Goal: Complete application form: Complete application form

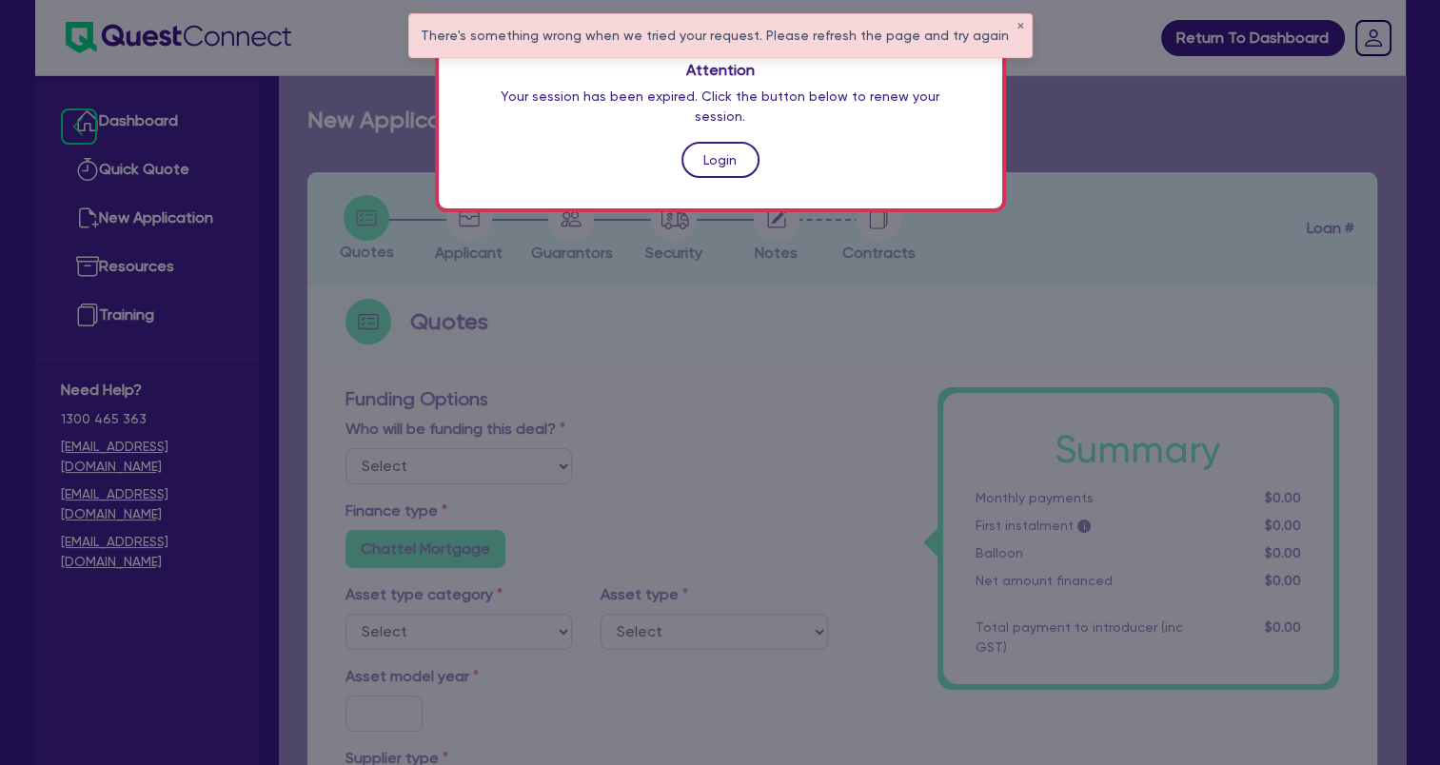
click at [705, 142] on link "Login" at bounding box center [721, 160] width 78 height 36
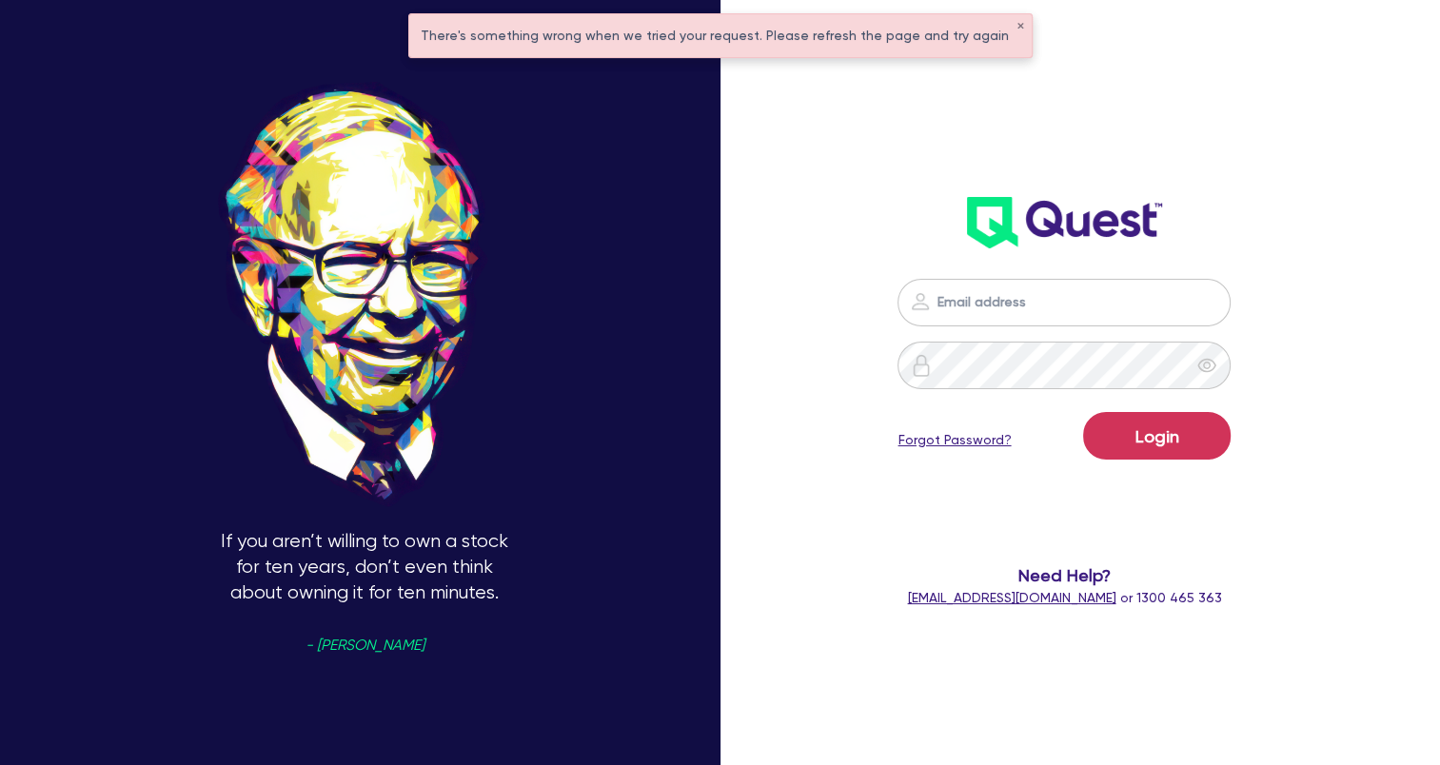
type input "[EMAIL_ADDRESS][DOMAIN_NAME]"
click at [1147, 434] on button "Login" at bounding box center [1157, 436] width 148 height 48
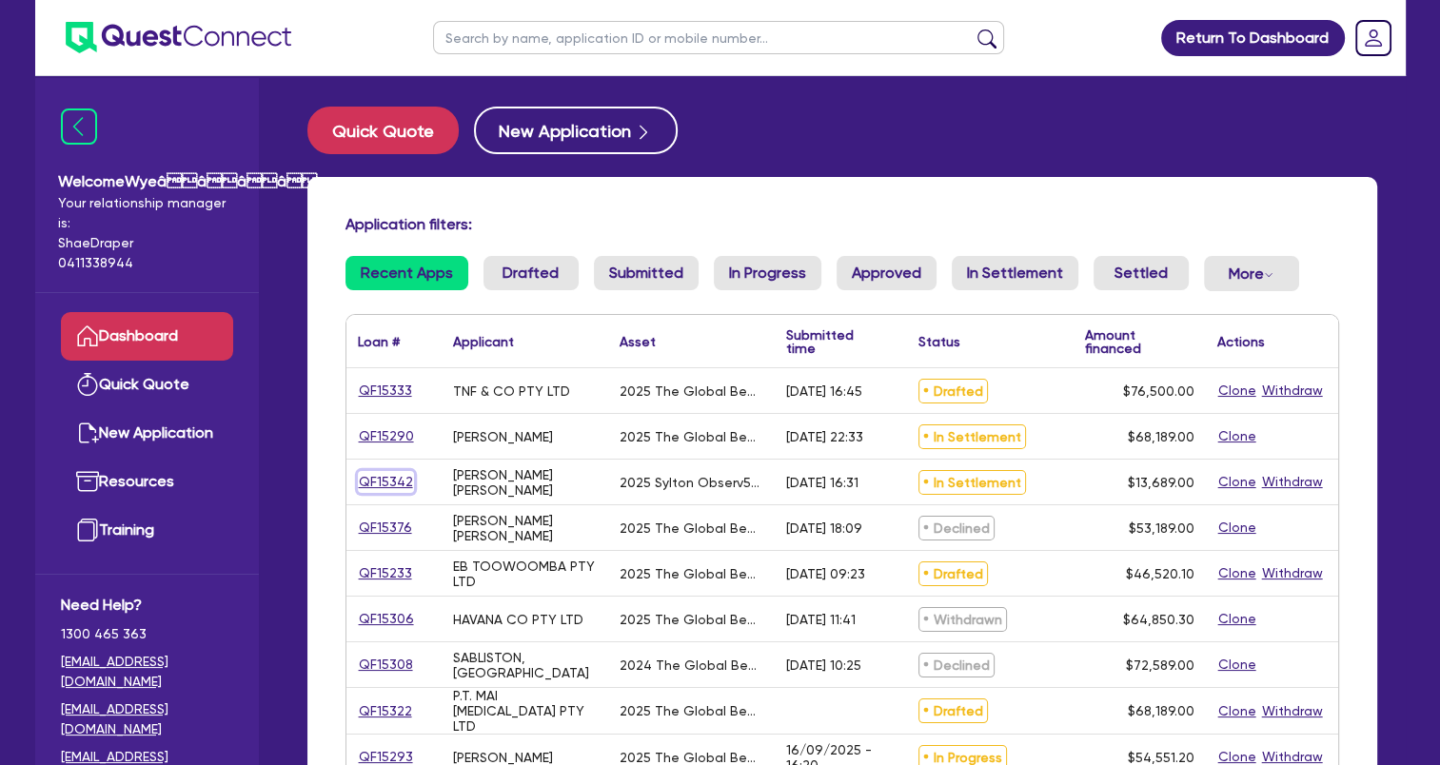
click at [386, 481] on link "QF15342" at bounding box center [386, 482] width 56 height 22
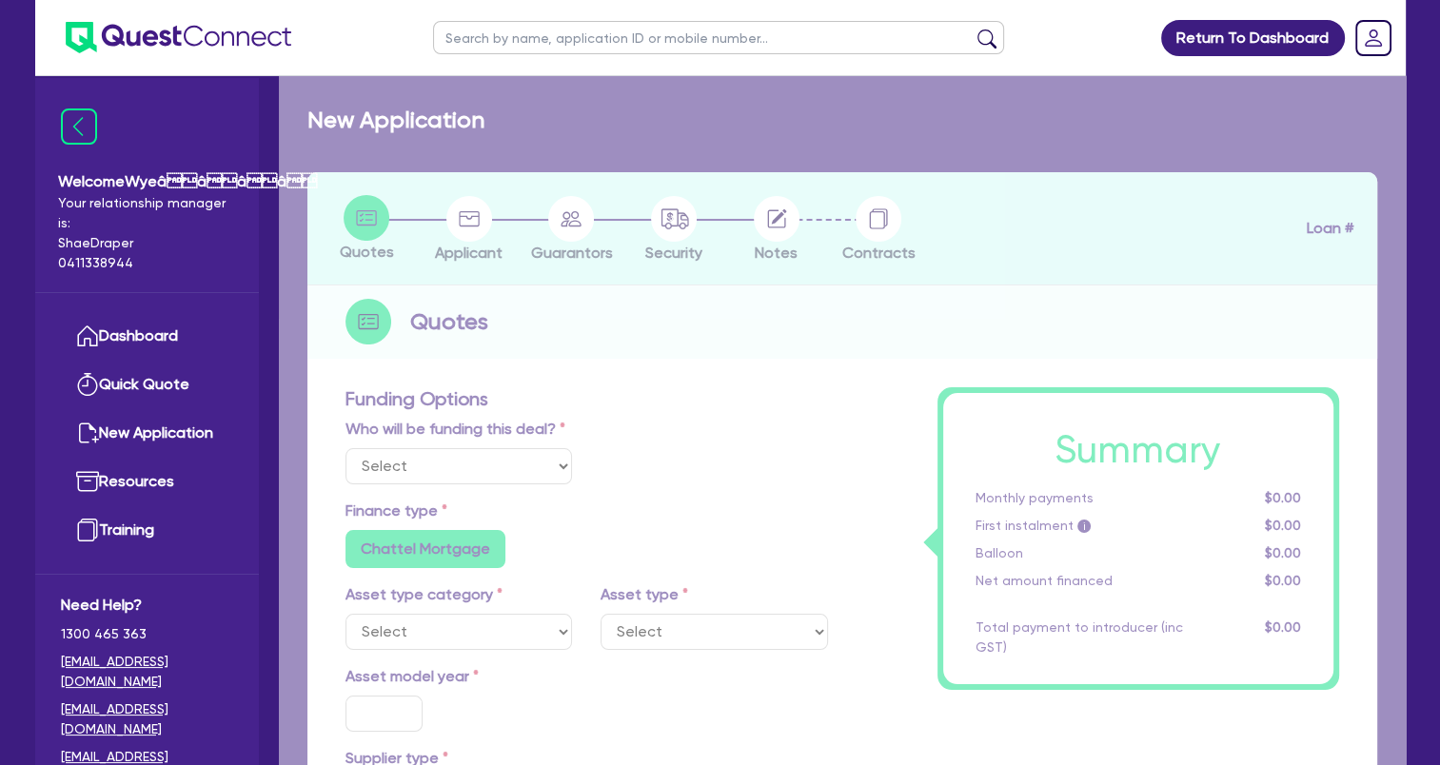
select select "Quest Finance - Own Book"
select select "TERTIARY_ASSETS"
type input "2025"
type input "18,689"
type input "5,000"
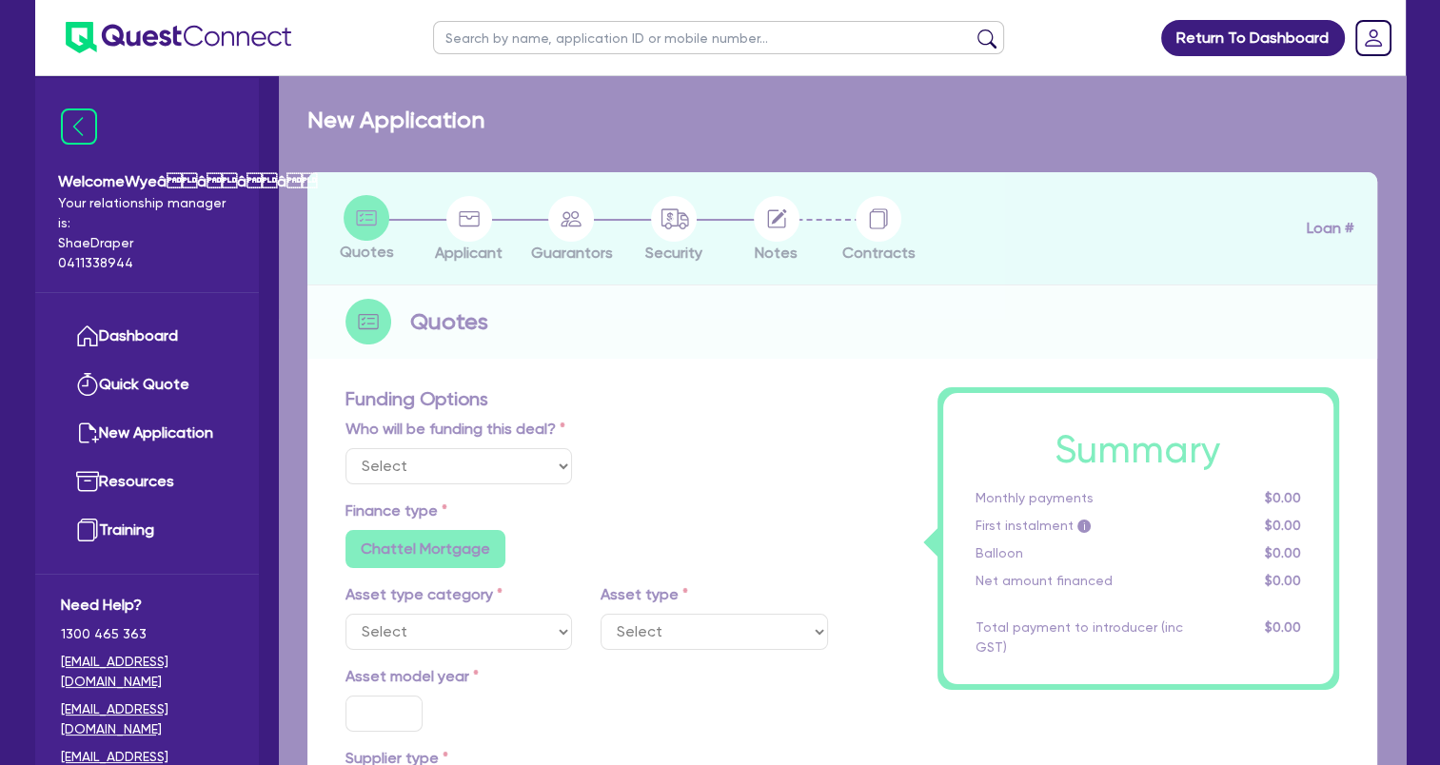
type input "8"
type input "1,095.12"
type input "17.95"
select select "BEAUTY_EQUIPMENT"
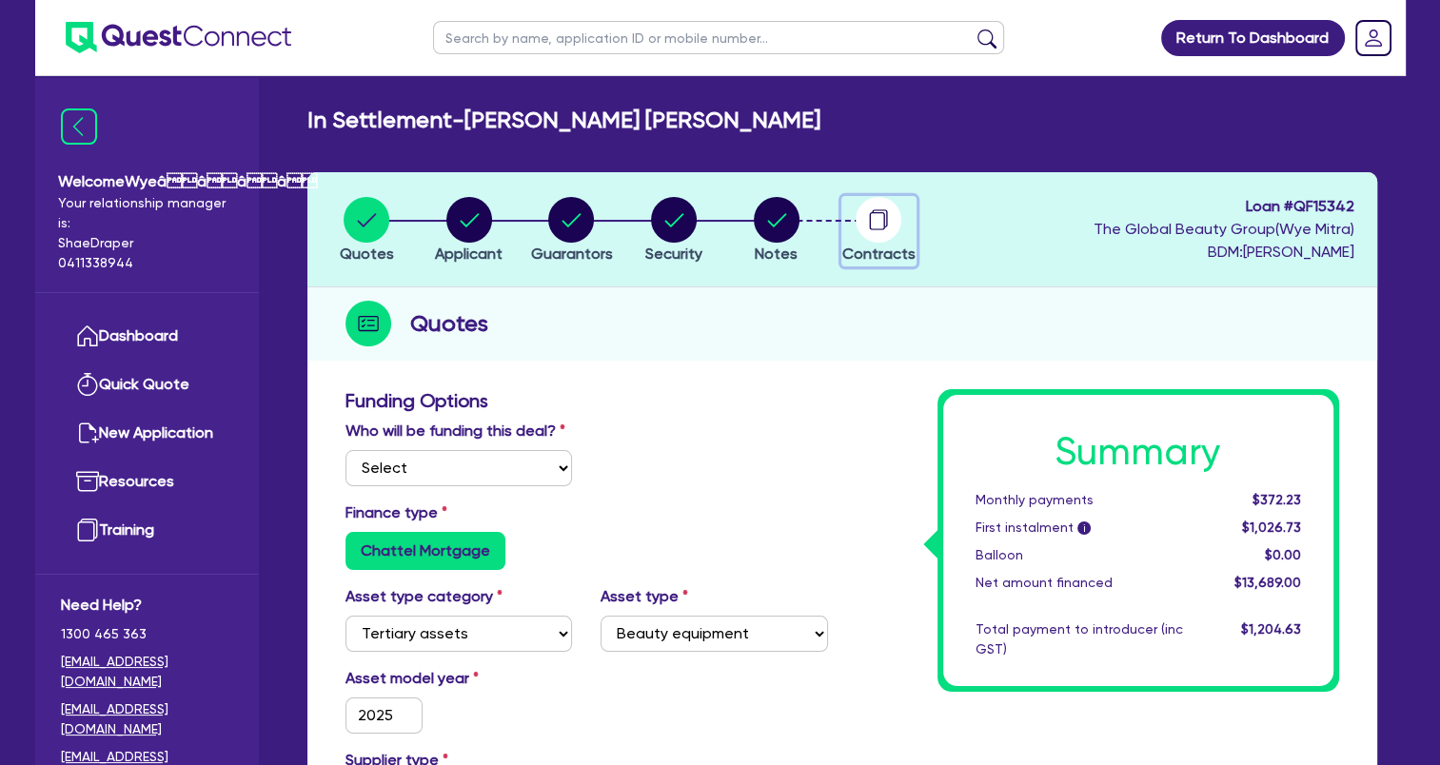
click at [885, 219] on circle "button" at bounding box center [879, 220] width 46 height 46
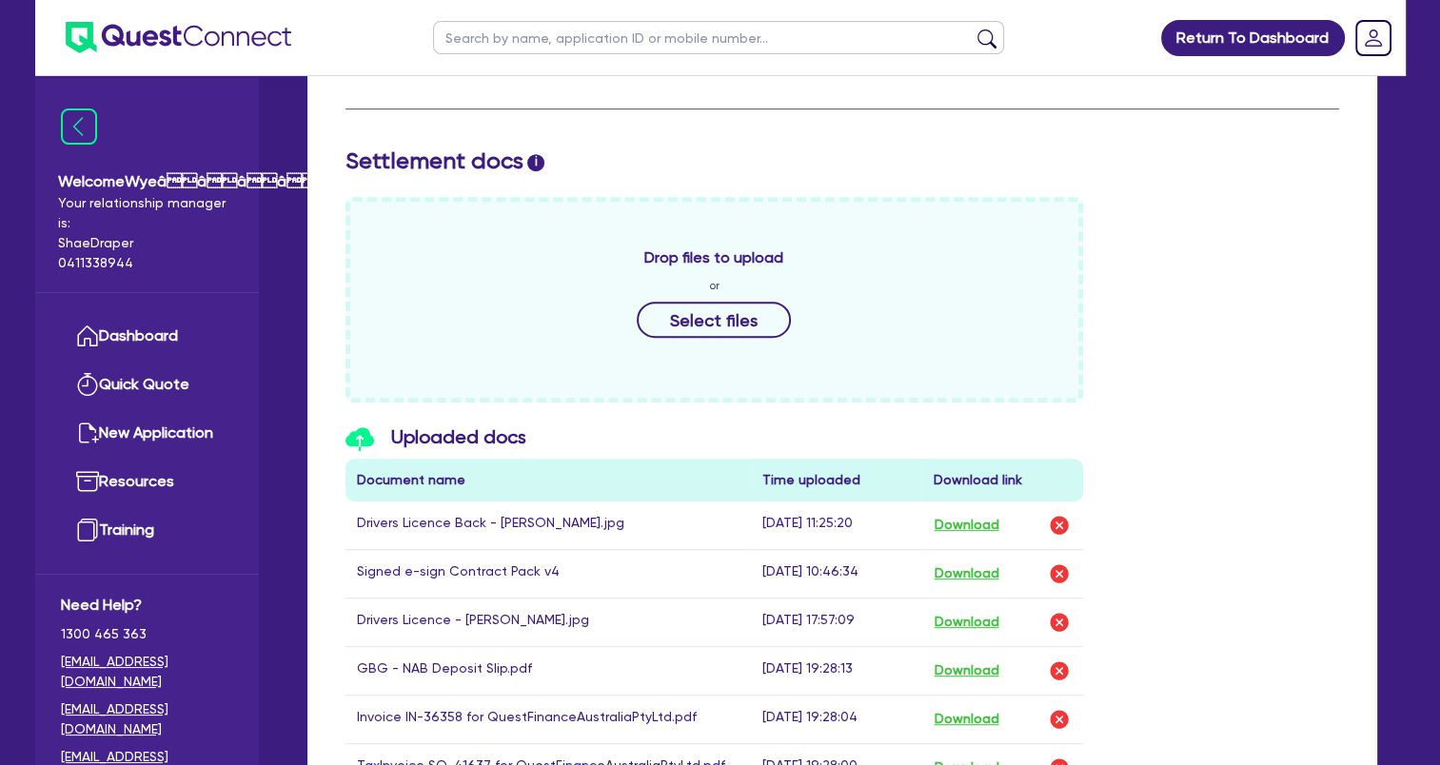
scroll to position [952, 0]
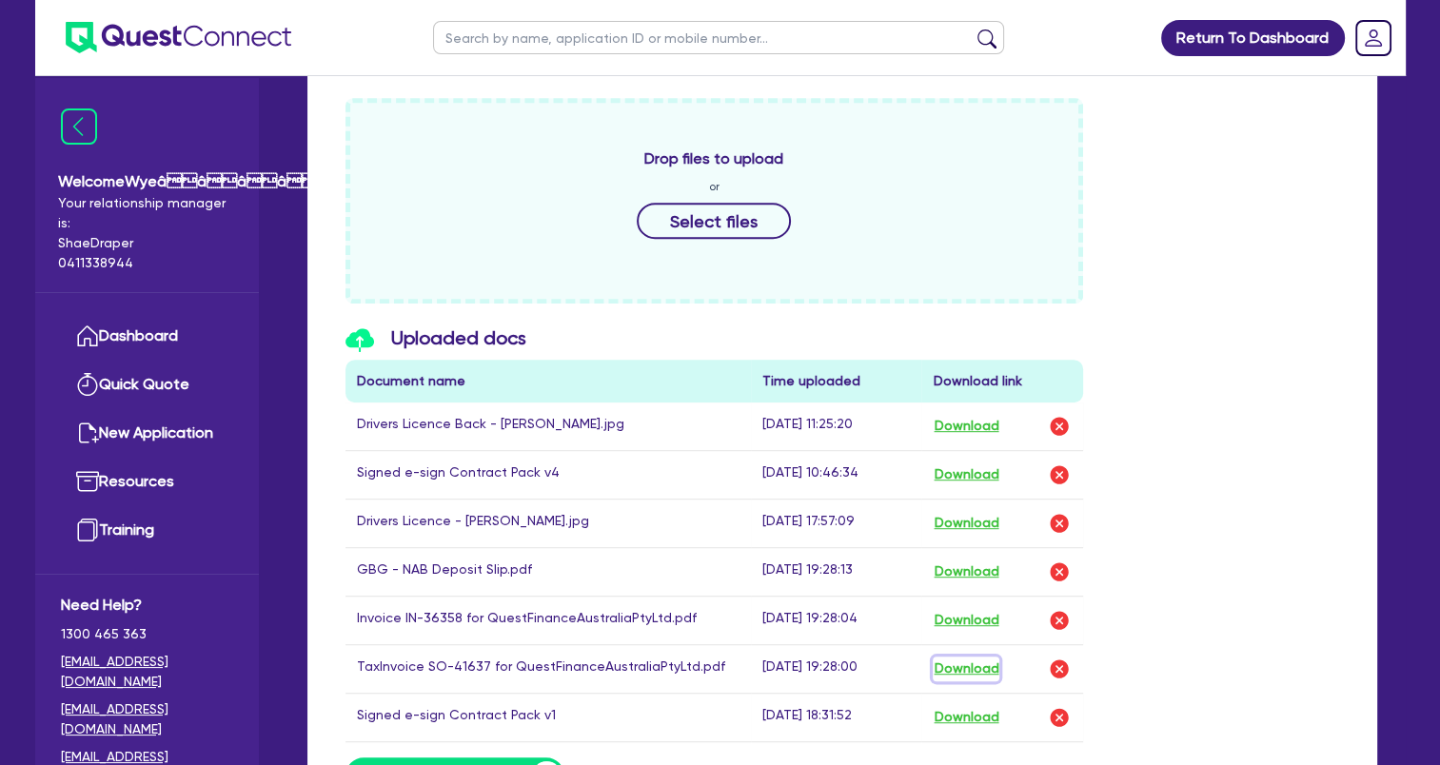
click at [990, 657] on button "Download" at bounding box center [966, 669] width 67 height 25
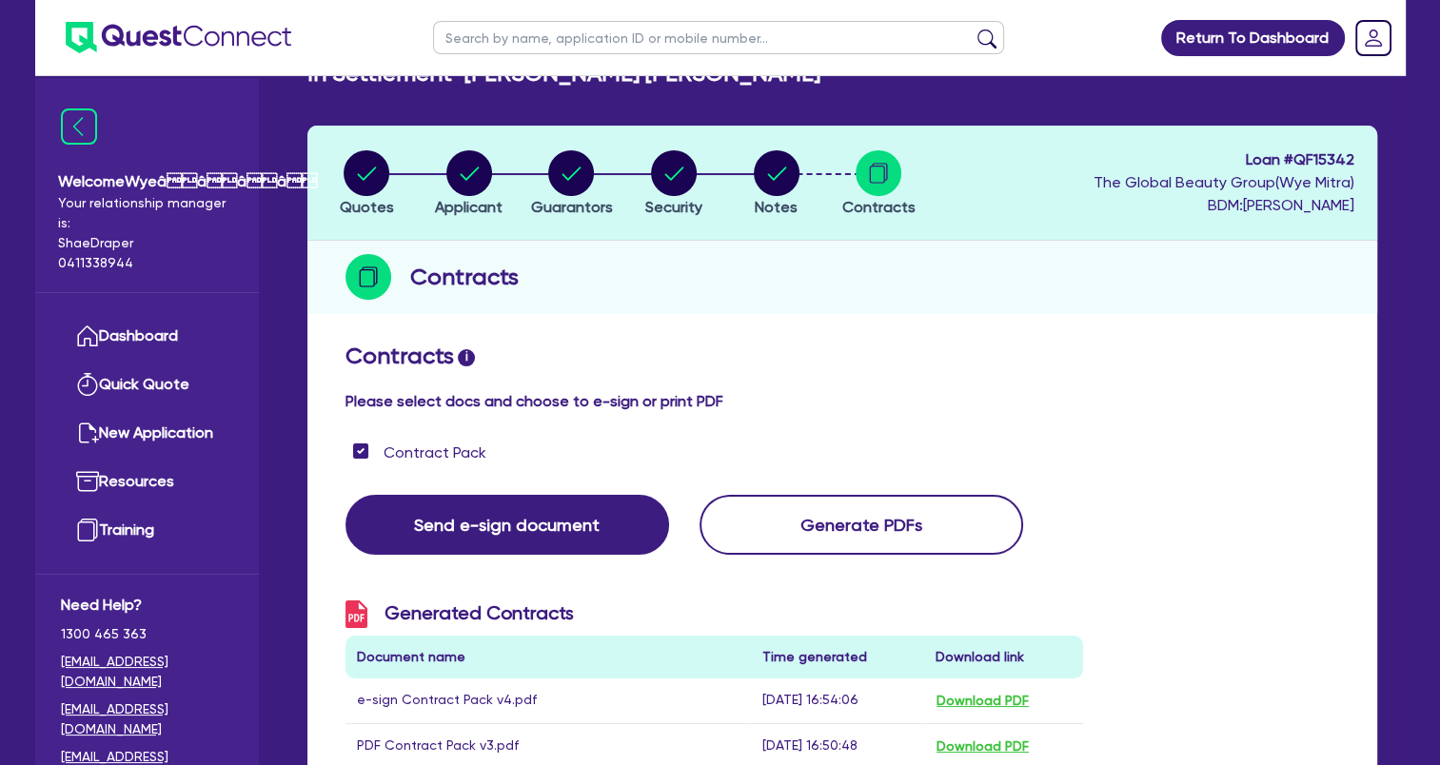
scroll to position [0, 0]
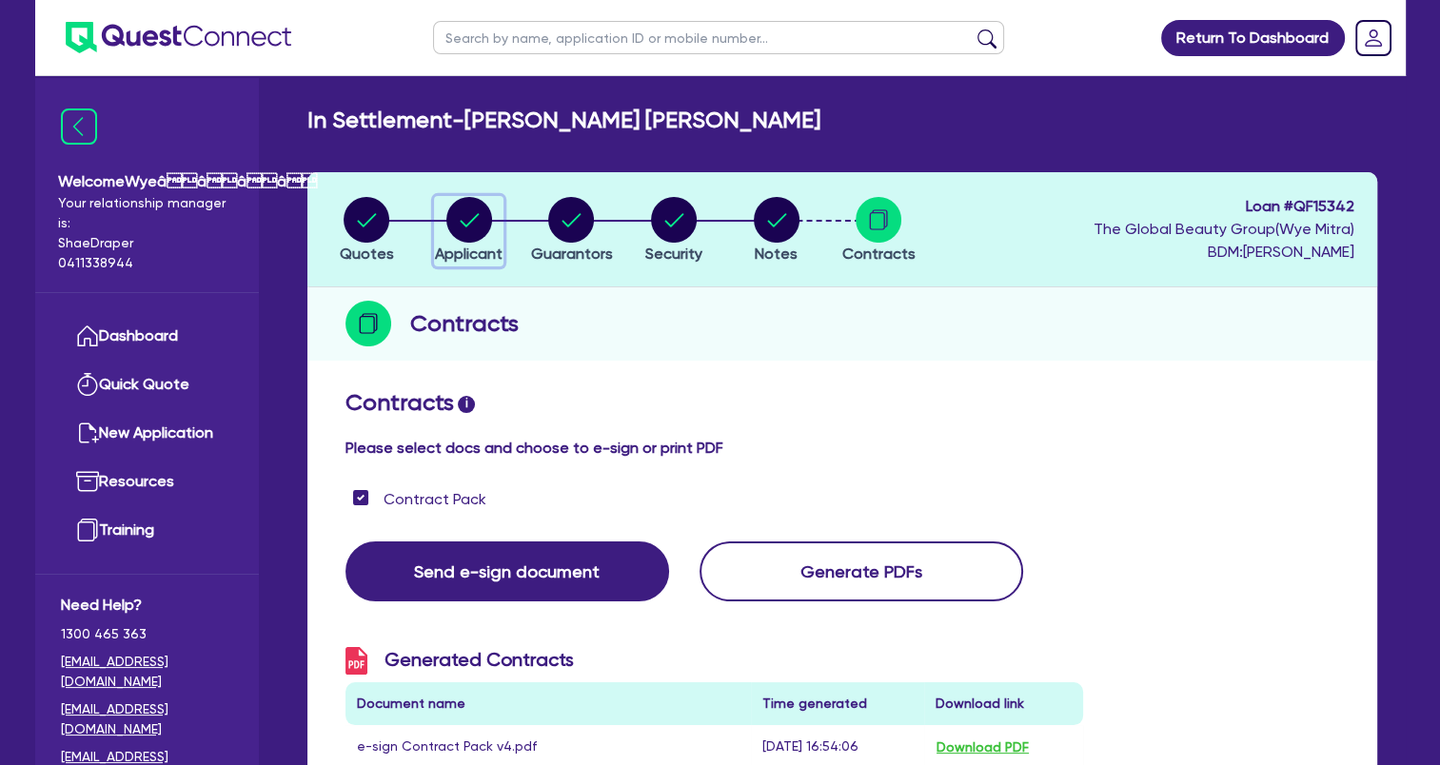
click at [470, 217] on circle "button" at bounding box center [469, 220] width 46 height 46
select select "SOLE_TRADER"
select select "HEALTH_BEAUTY"
select select "HAIR_BEAUTY_SALONS"
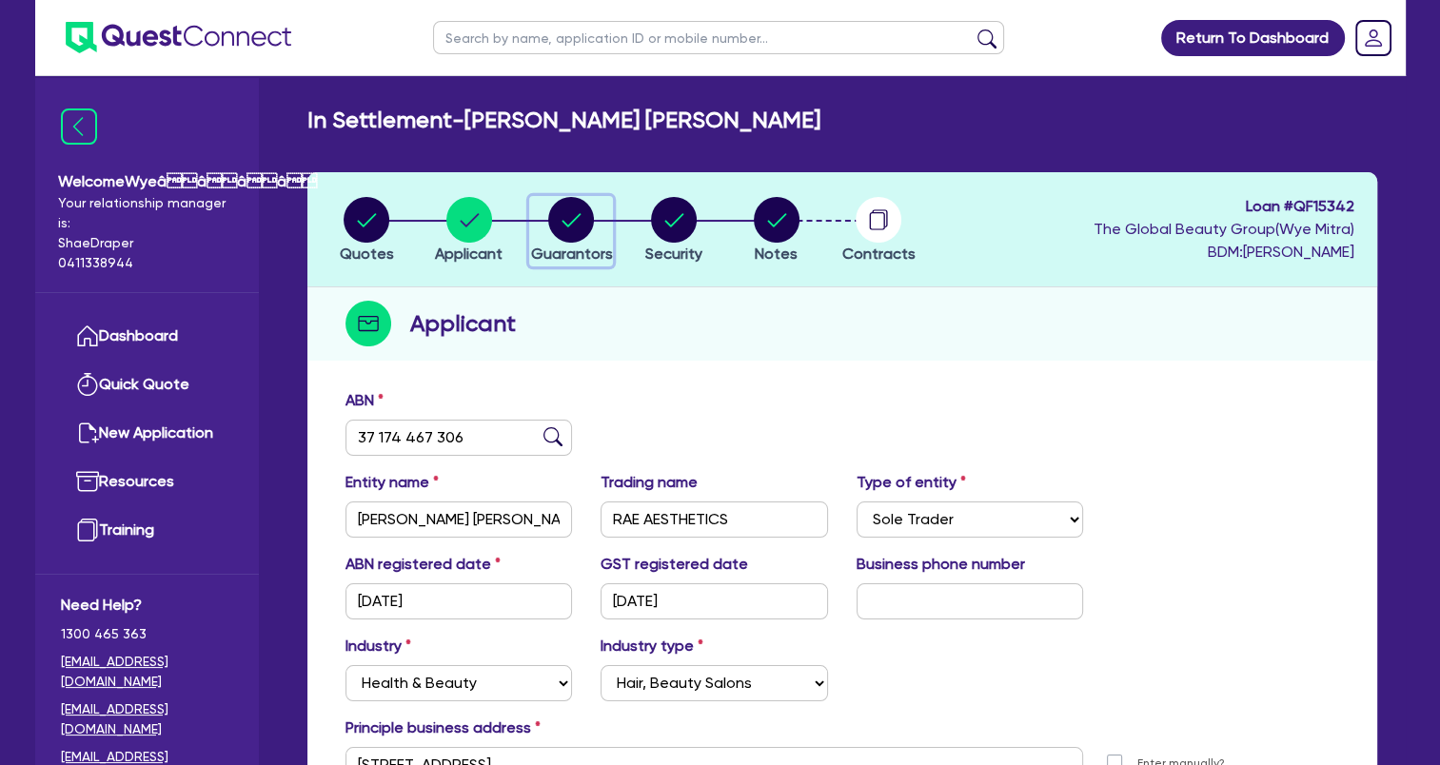
click at [557, 216] on circle "button" at bounding box center [571, 220] width 46 height 46
select select "MS"
select select "VIC"
select select "DE_FACTO"
select select "CASH"
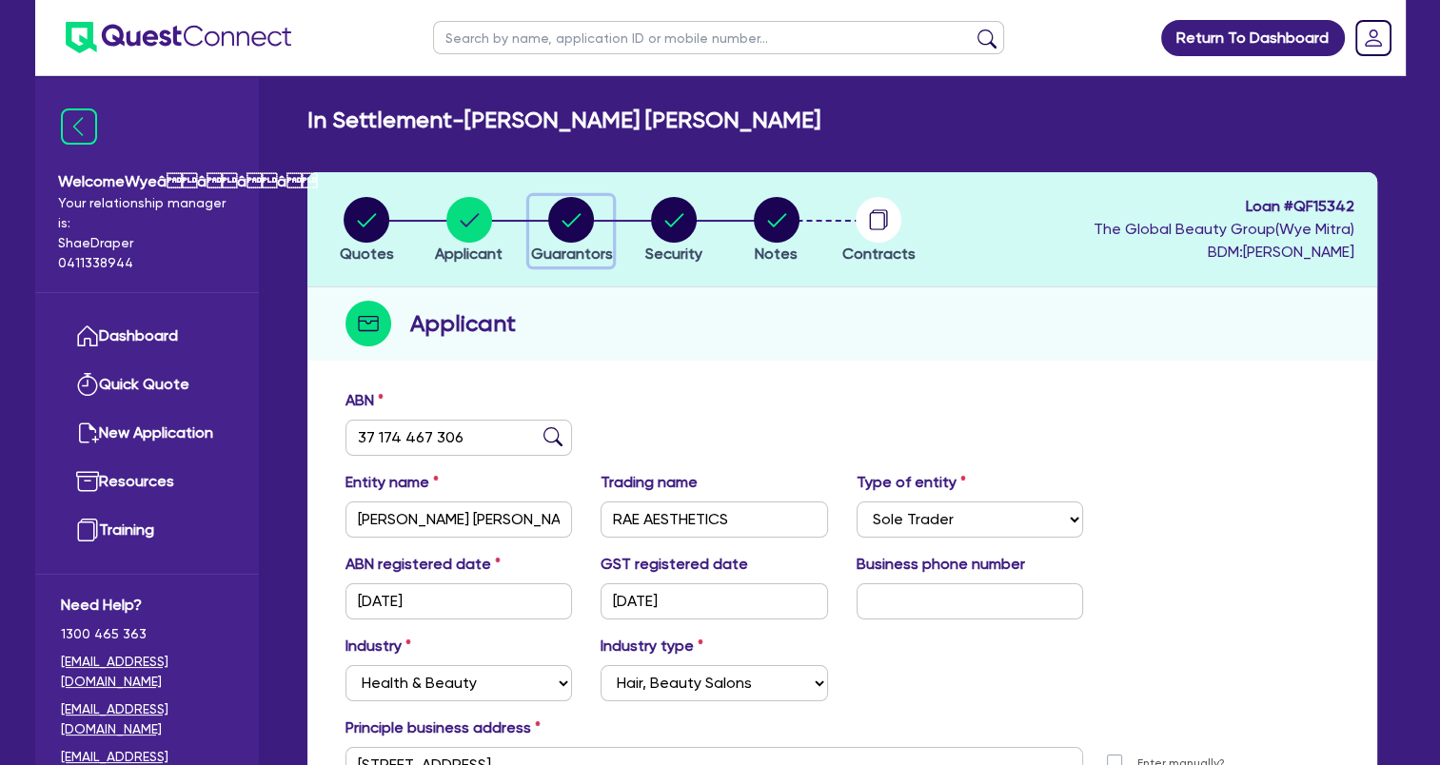
select select "OTHER"
select select "HOUSEHOLD_PERSONAL"
select select "OTHER"
select select "PROPERTY"
select select "VEHICLE"
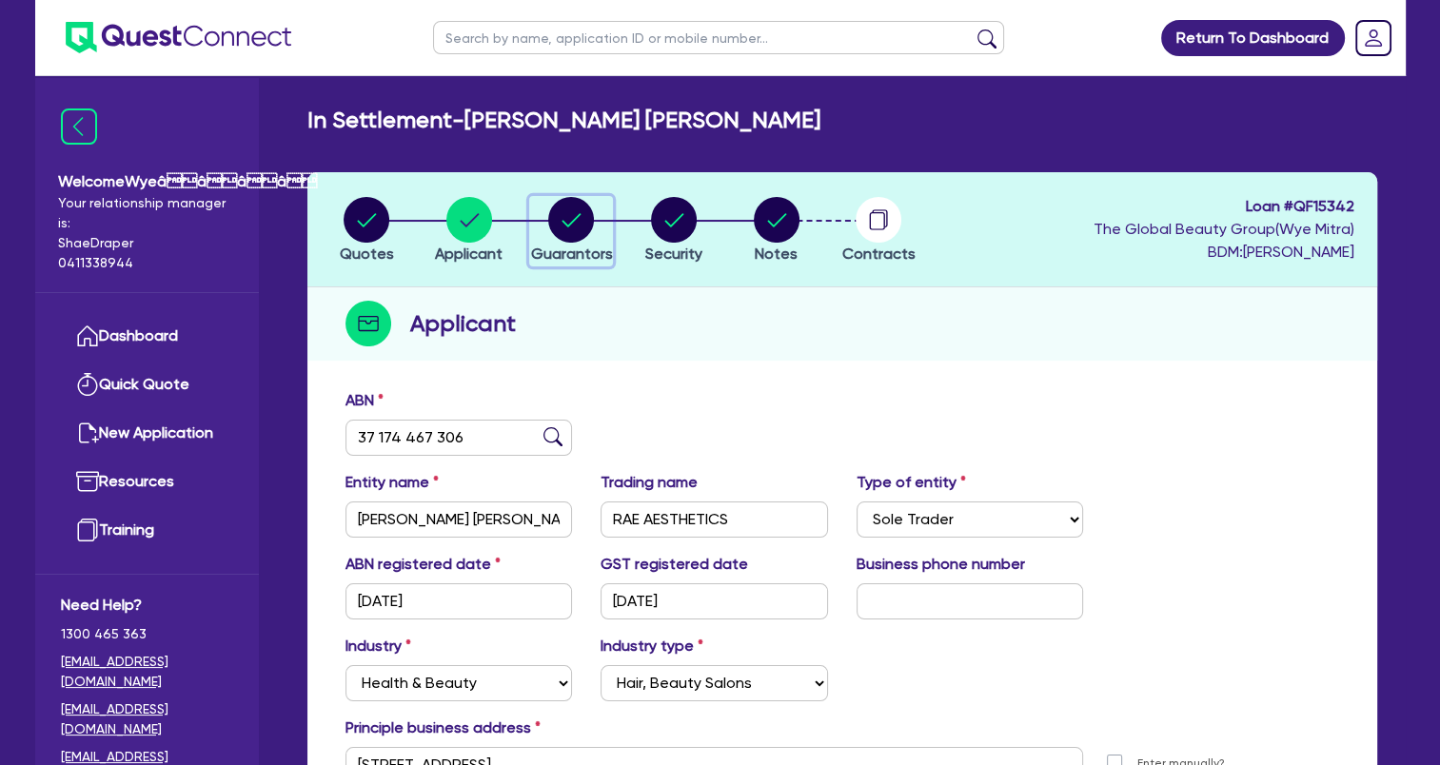
select select "MORTGAGE"
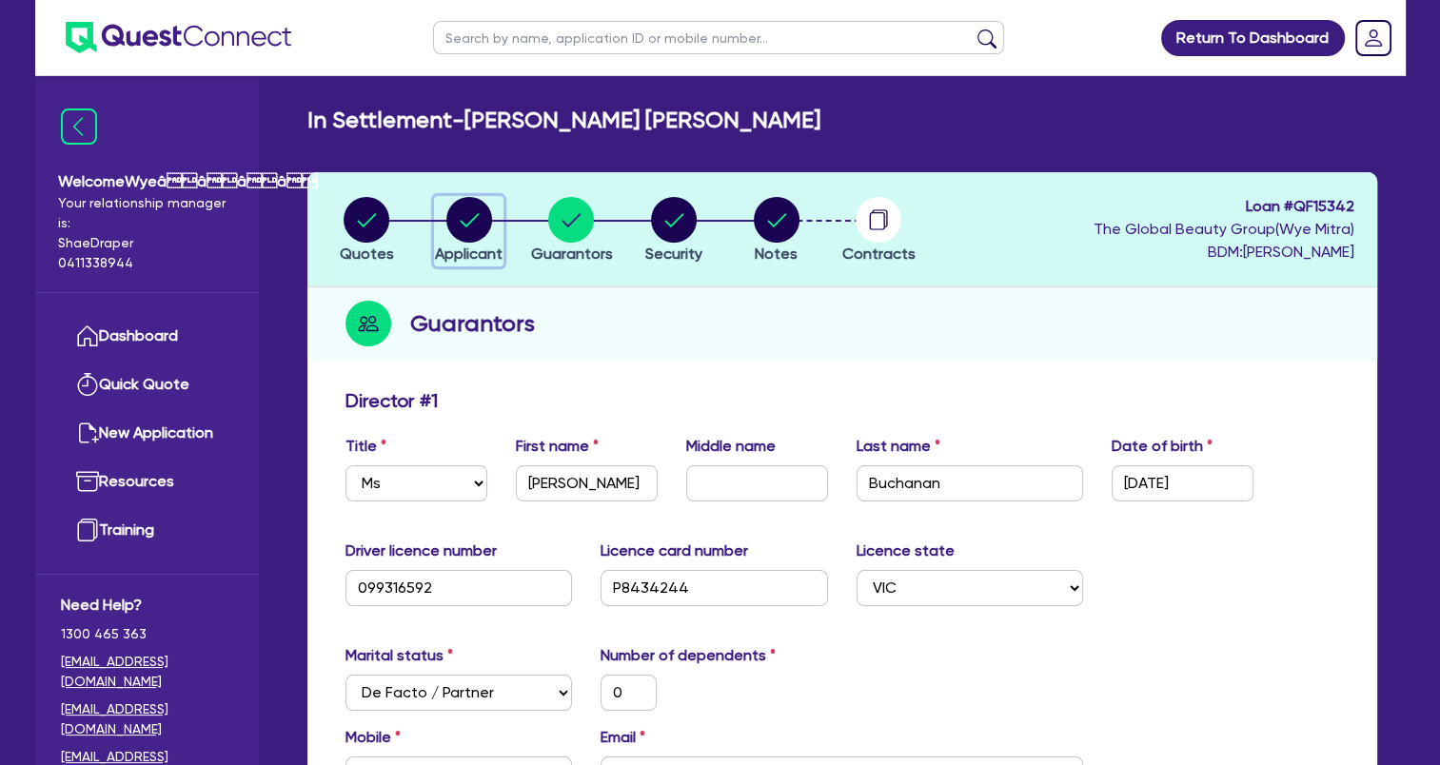
click at [472, 214] on circle "button" at bounding box center [469, 220] width 46 height 46
select select "SOLE_TRADER"
select select "HEALTH_BEAUTY"
select select "HAIR_BEAUTY_SALONS"
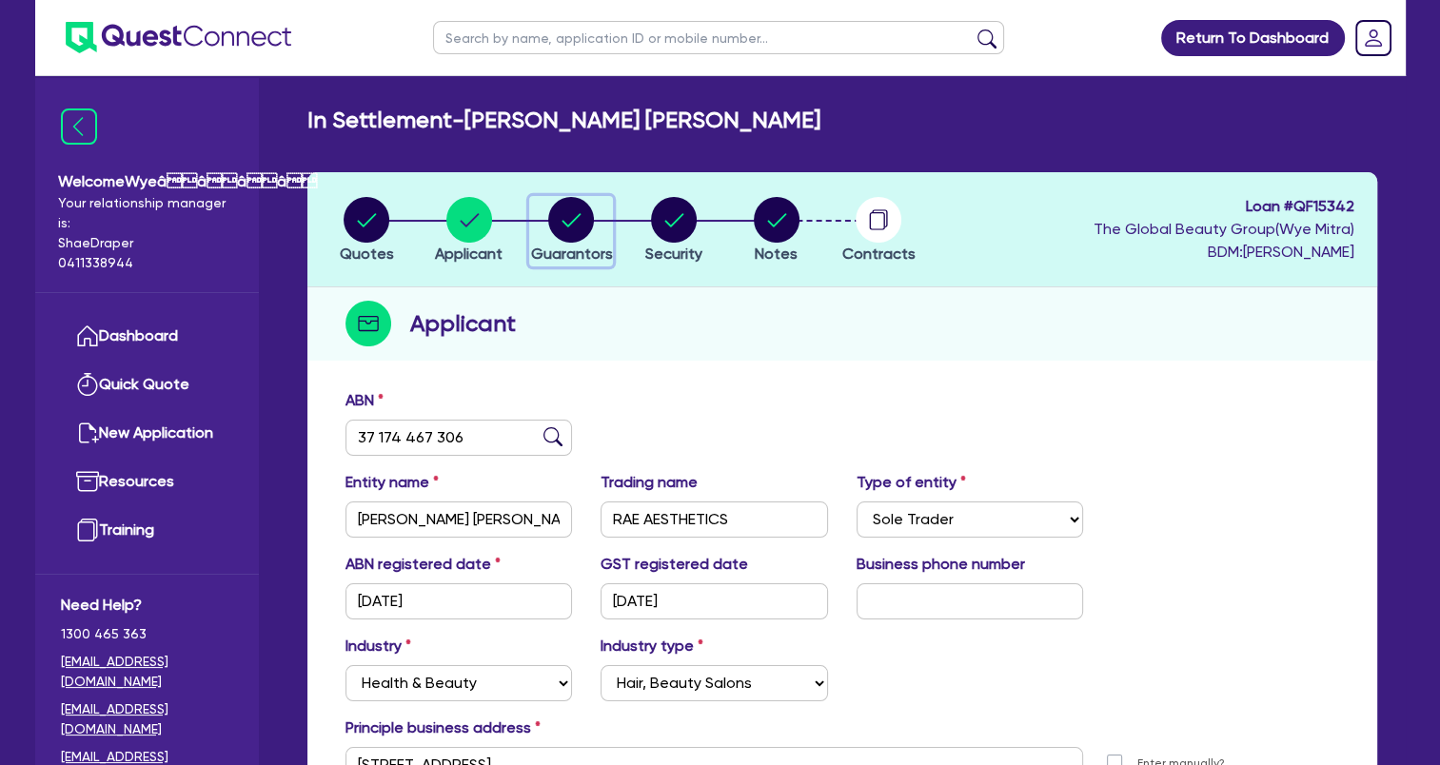
click at [556, 232] on circle "button" at bounding box center [571, 220] width 46 height 46
select select "MS"
select select "VIC"
select select "DE_FACTO"
select select "CASH"
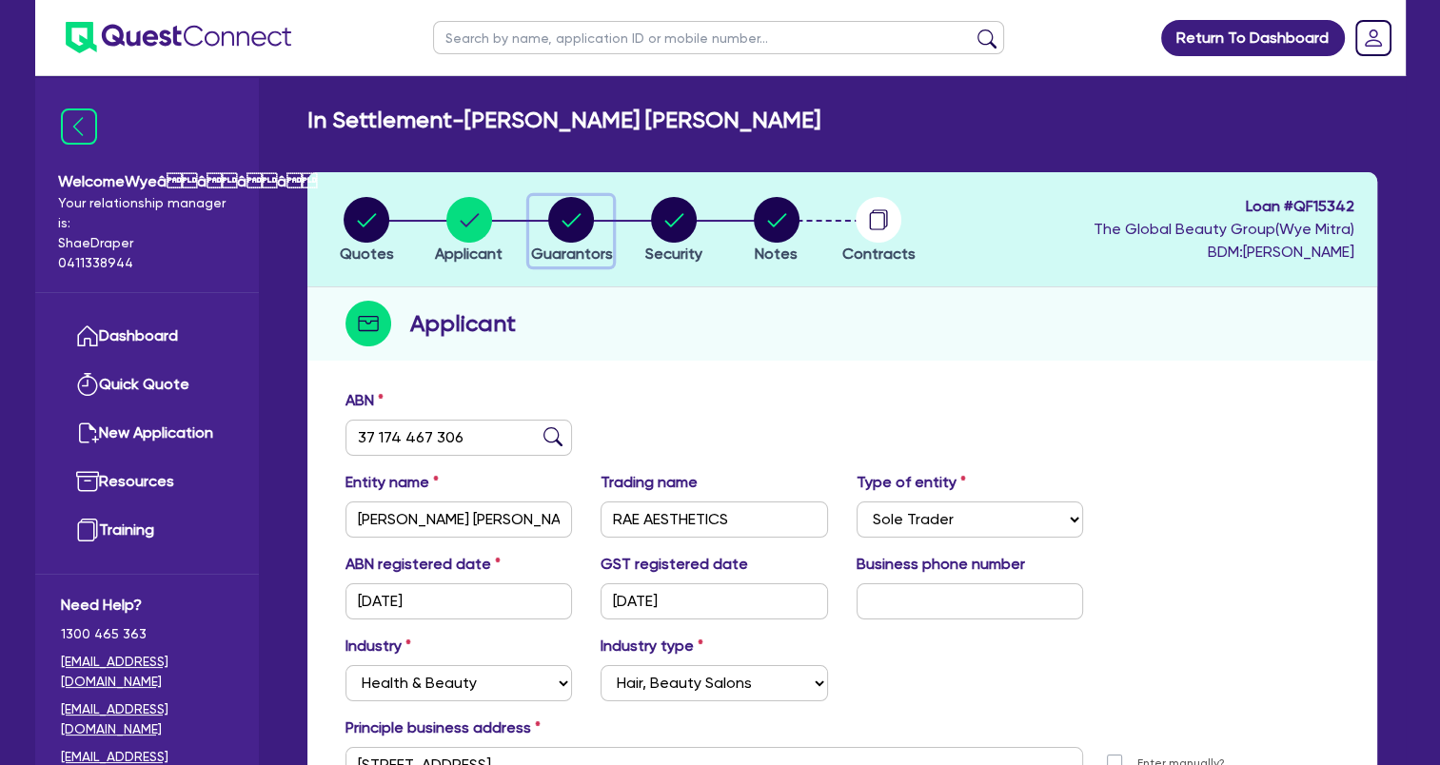
select select "OTHER"
select select "HOUSEHOLD_PERSONAL"
select select "OTHER"
select select "PROPERTY"
select select "VEHICLE"
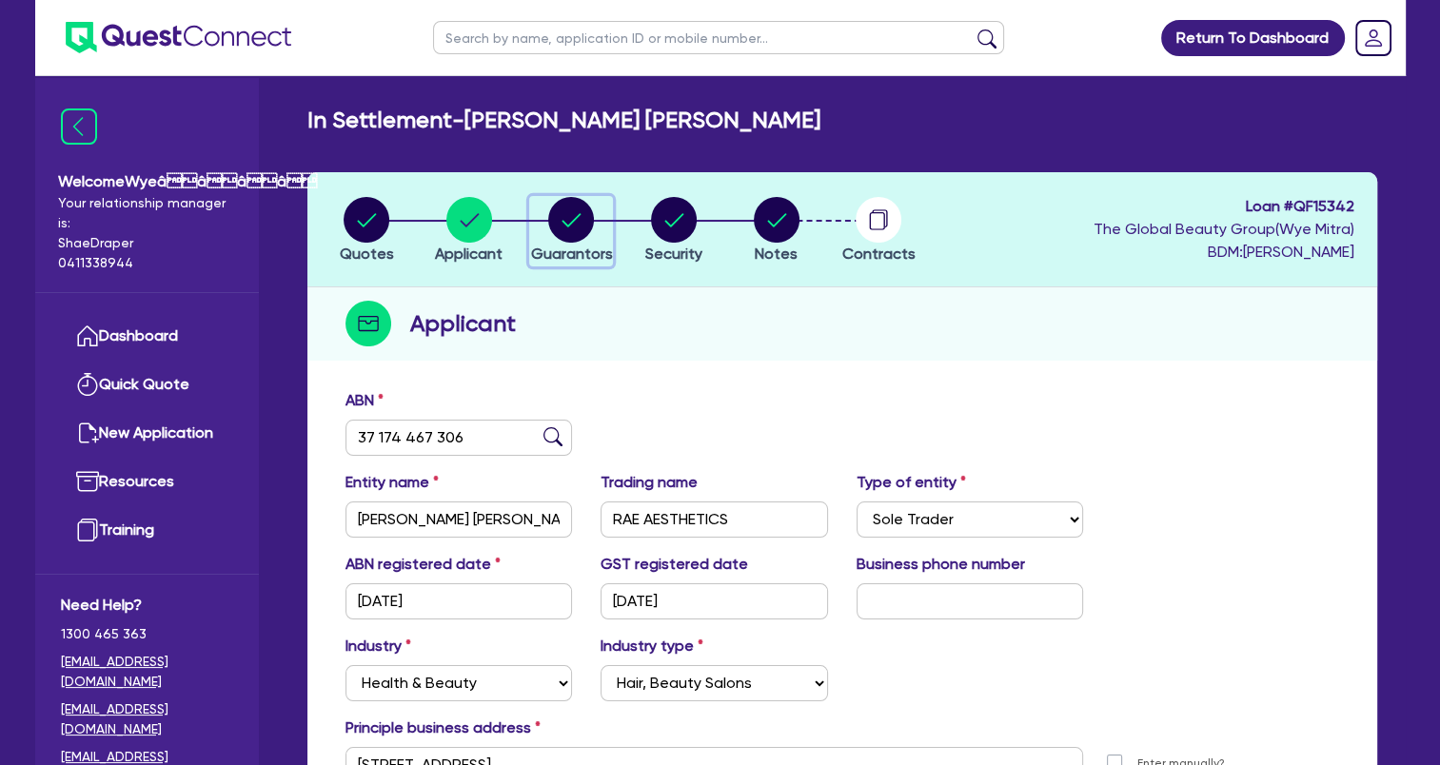
select select "MORTGAGE"
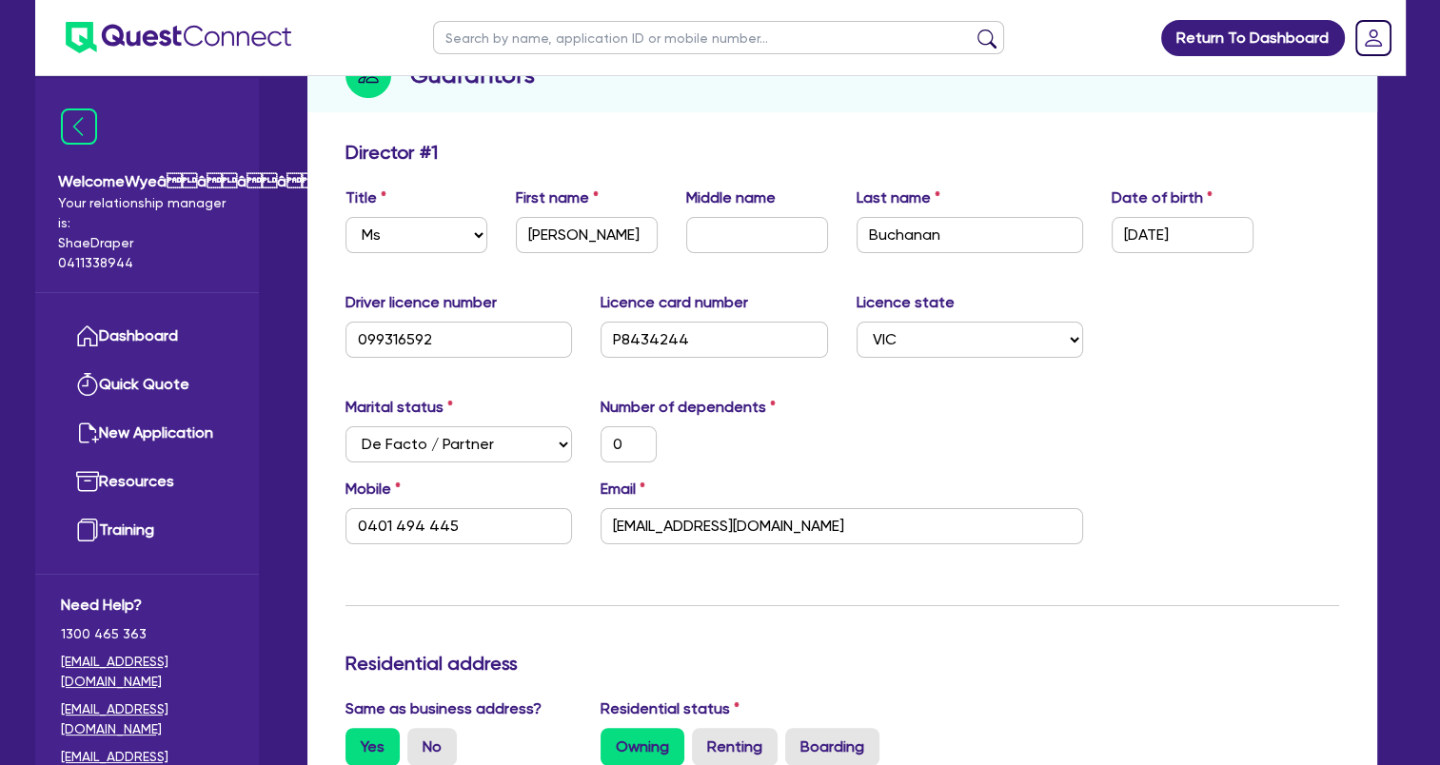
scroll to position [286, 0]
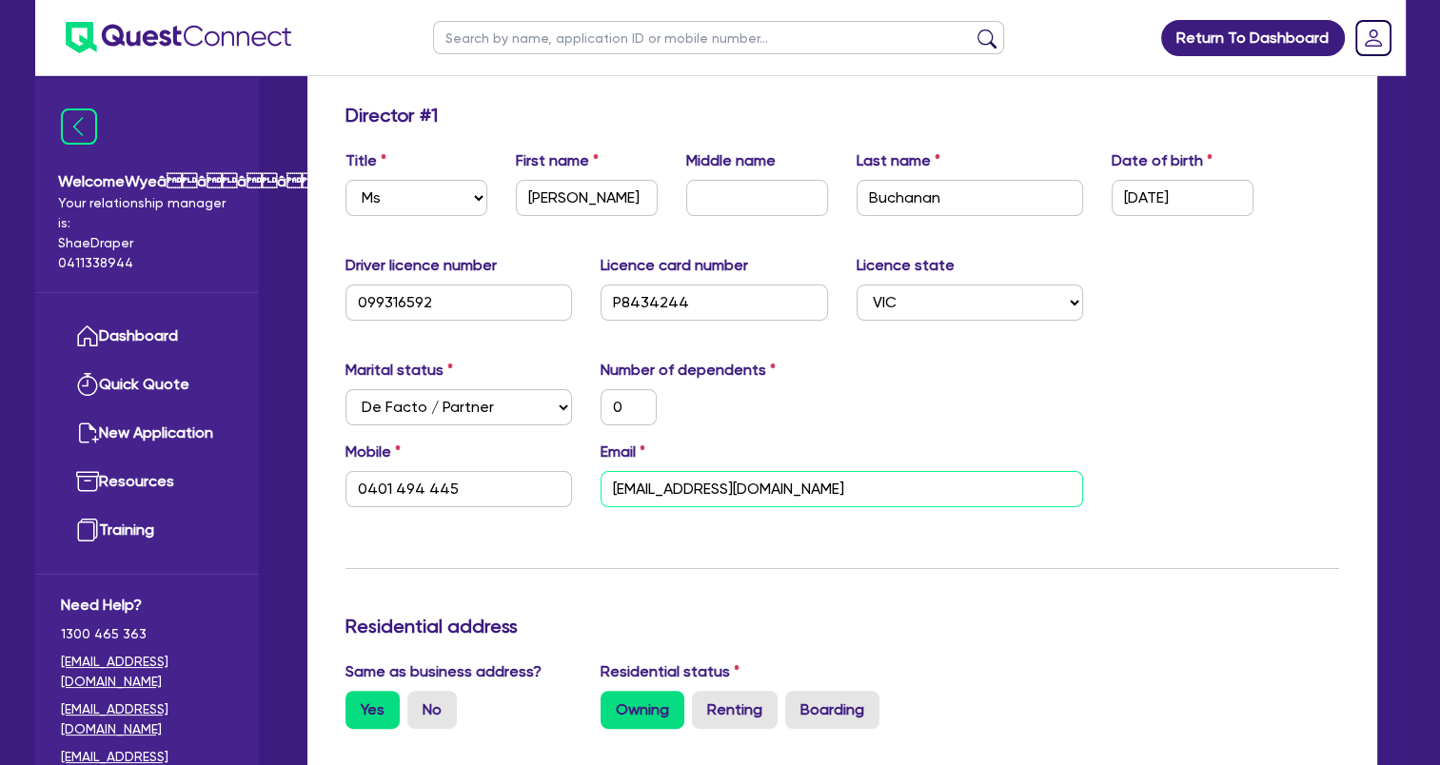
drag, startPoint x: 864, startPoint y: 487, endPoint x: 581, endPoint y: 464, distance: 284.7
click at [589, 464] on div "Email [PERSON_NAME][EMAIL_ADDRESS][DOMAIN_NAME]" at bounding box center [841, 474] width 511 height 67
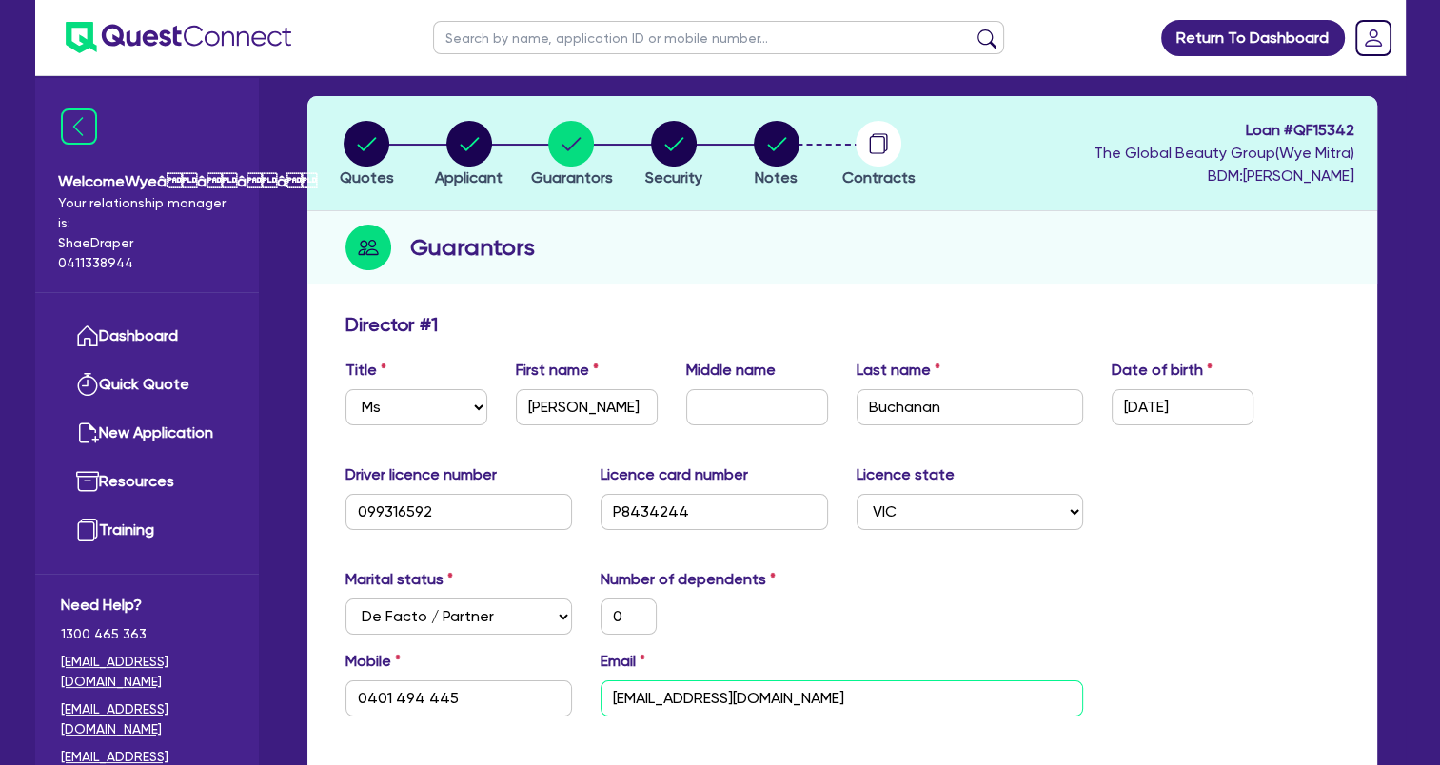
scroll to position [0, 0]
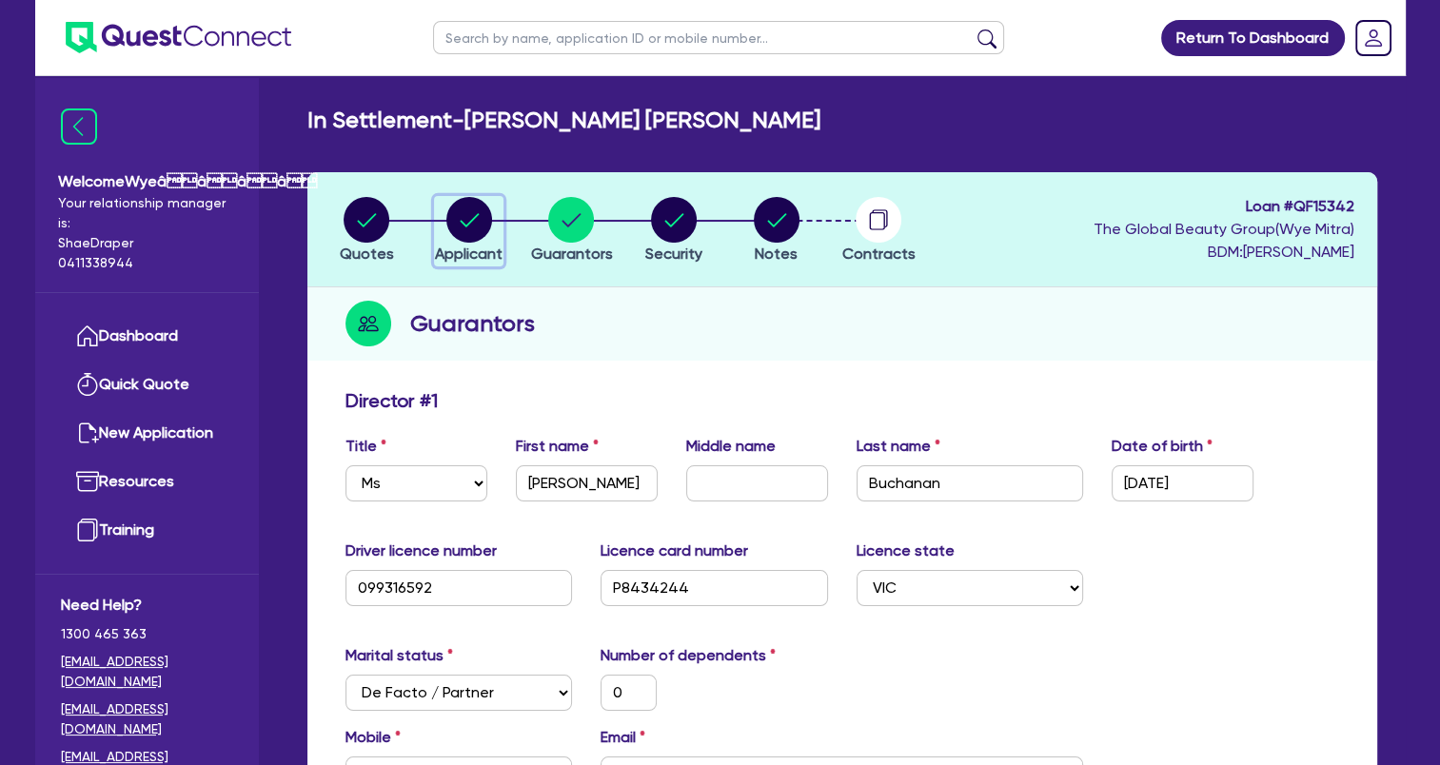
click at [457, 235] on circle "button" at bounding box center [469, 220] width 46 height 46
select select "SOLE_TRADER"
select select "HEALTH_BEAUTY"
select select "HAIR_BEAUTY_SALONS"
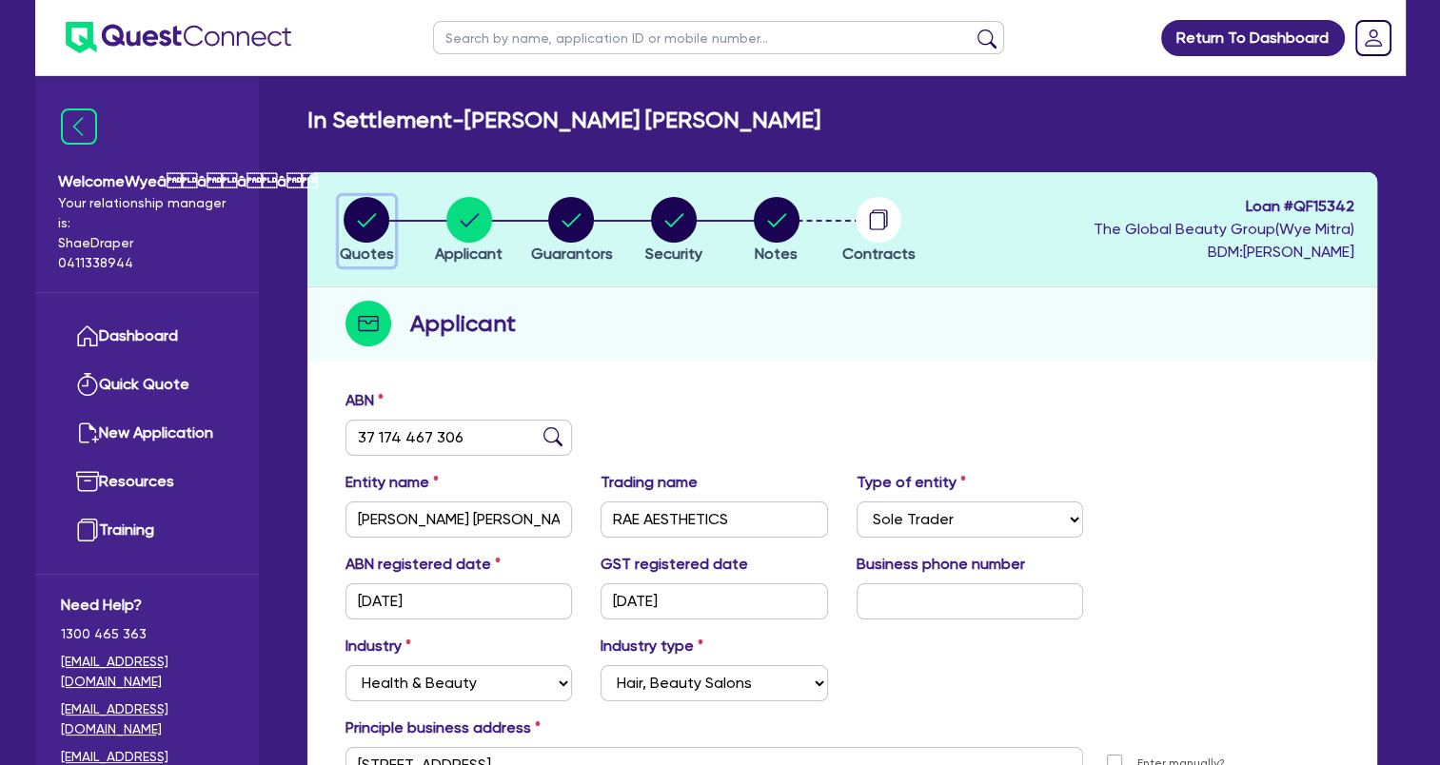
click at [362, 226] on circle "button" at bounding box center [367, 220] width 46 height 46
select select "Quest Finance - Own Book"
select select "TERTIARY_ASSETS"
select select "BEAUTY_EQUIPMENT"
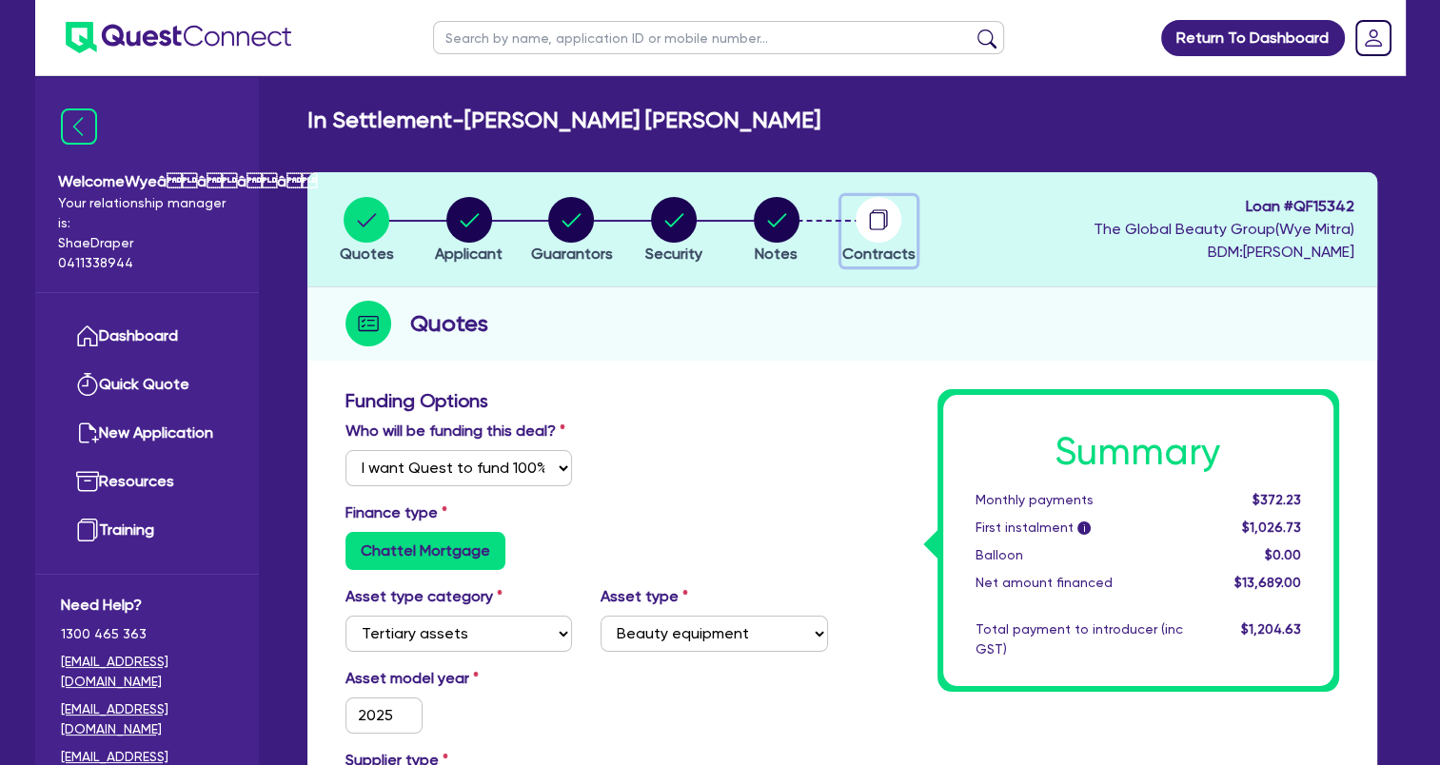
click at [880, 232] on circle "button" at bounding box center [879, 220] width 46 height 46
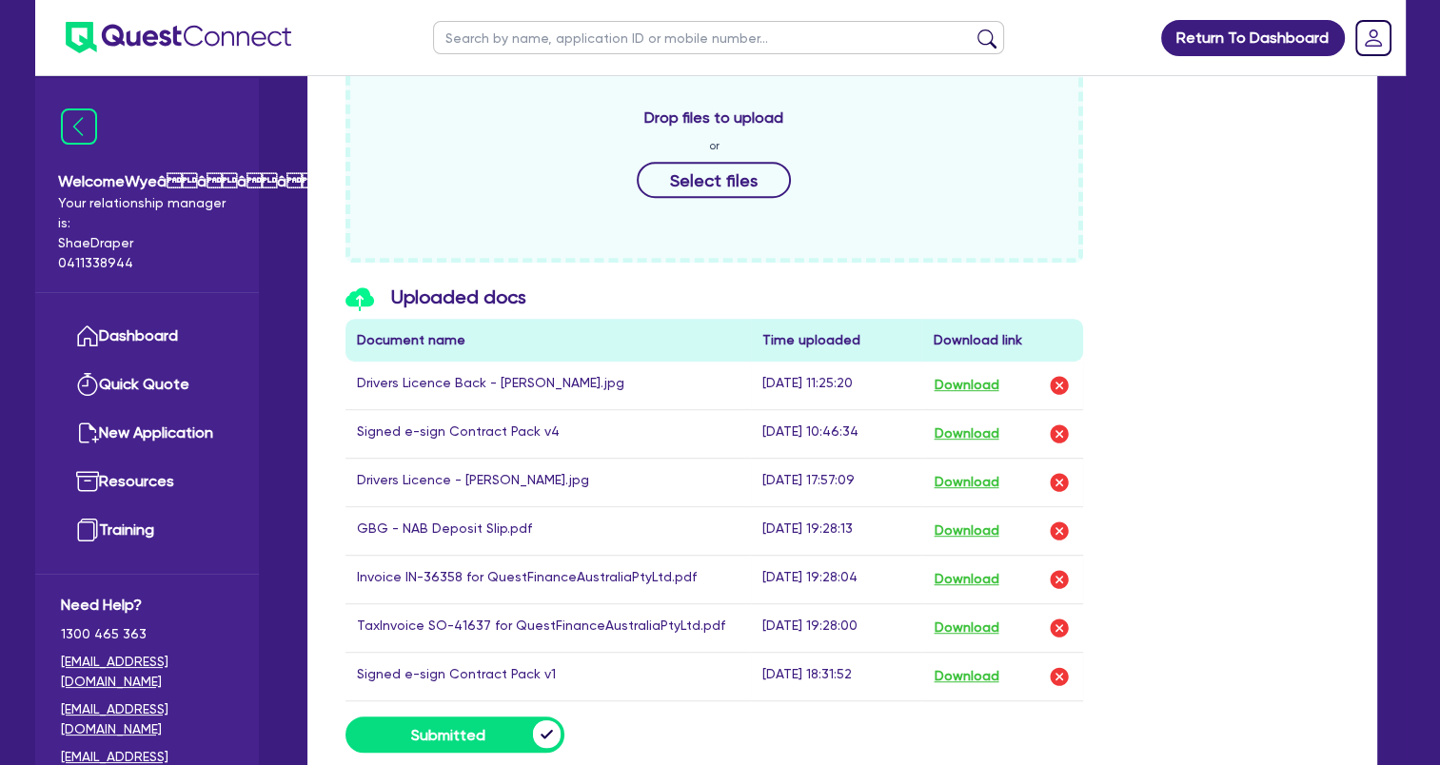
scroll to position [982, 0]
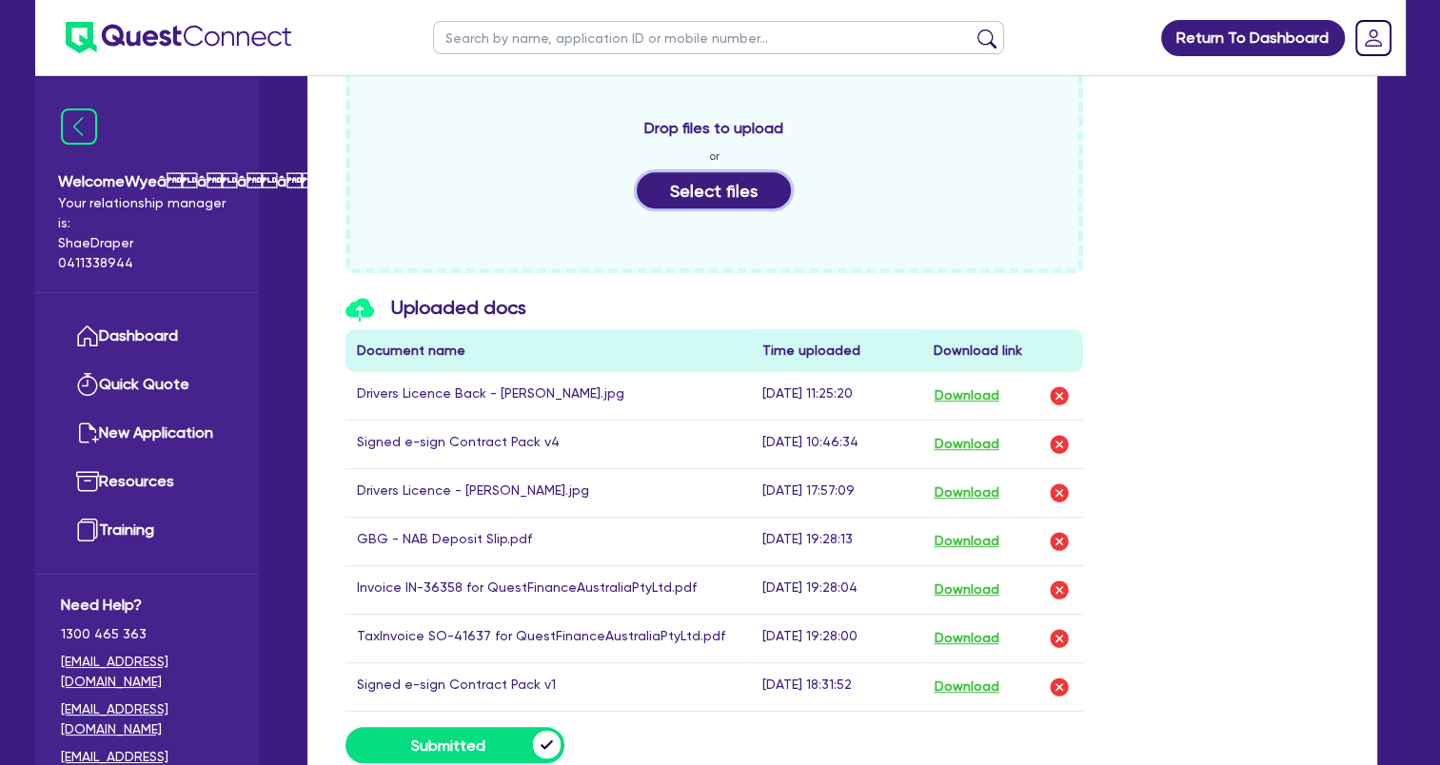
click at [717, 183] on button "Select files" at bounding box center [714, 190] width 154 height 36
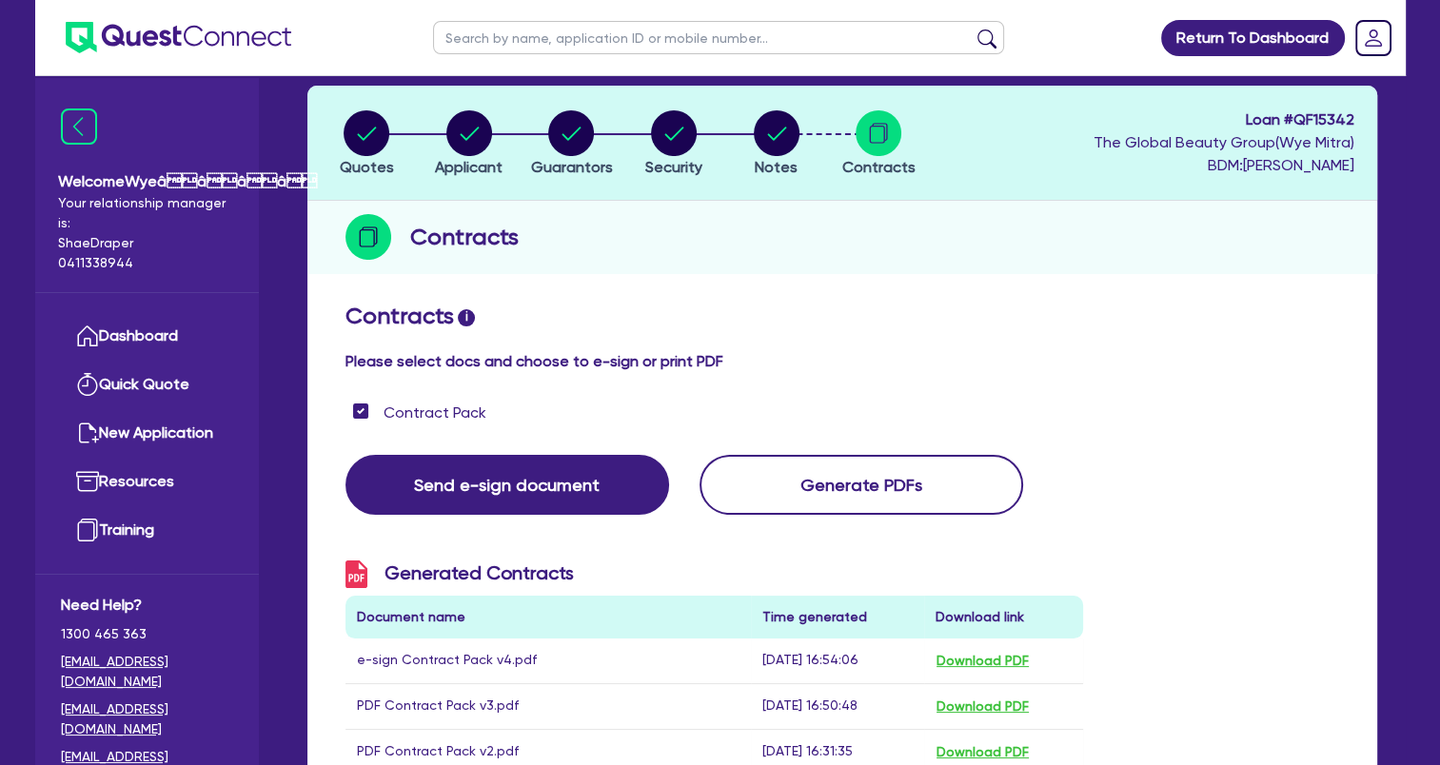
scroll to position [0, 0]
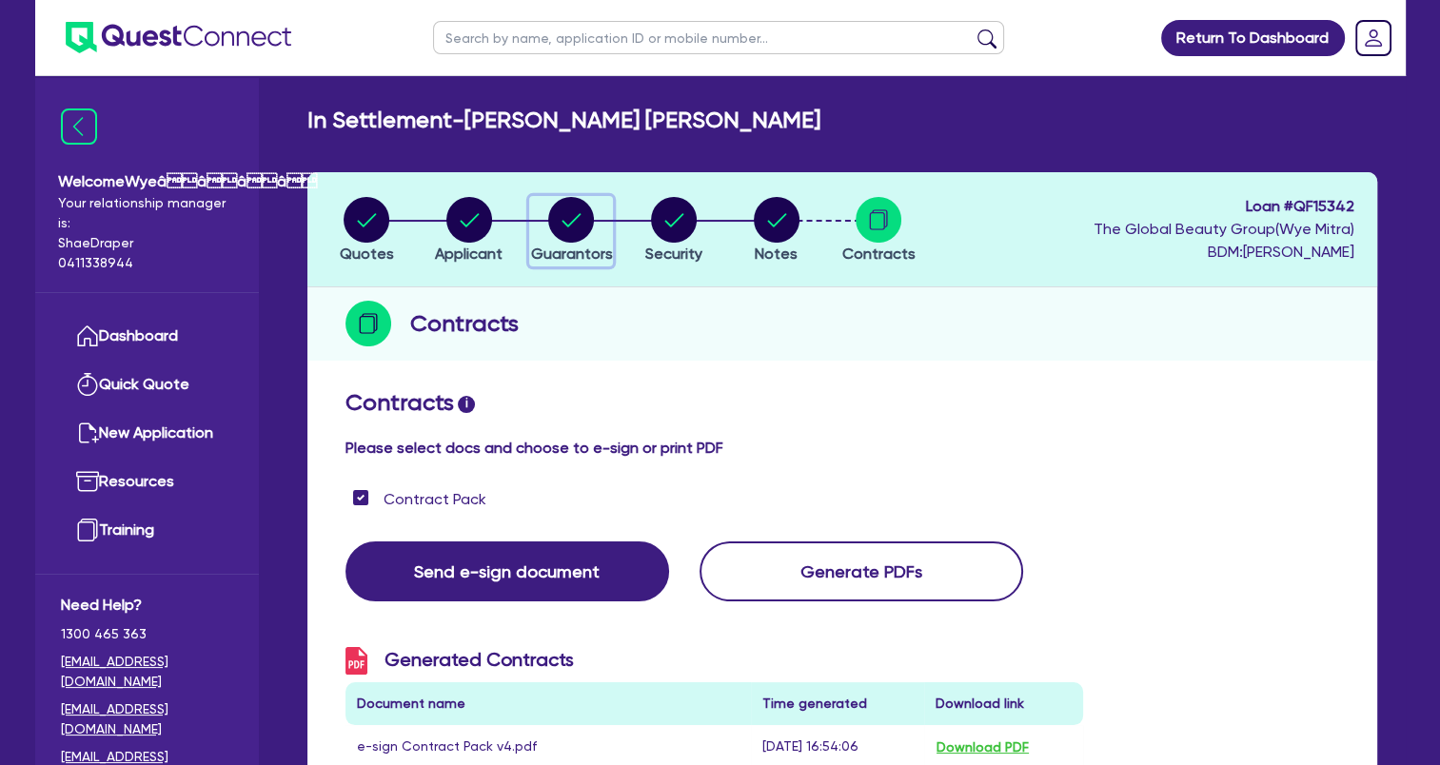
click at [577, 220] on circle "button" at bounding box center [571, 220] width 46 height 46
select select "MS"
select select "VIC"
select select "DE_FACTO"
select select "CASH"
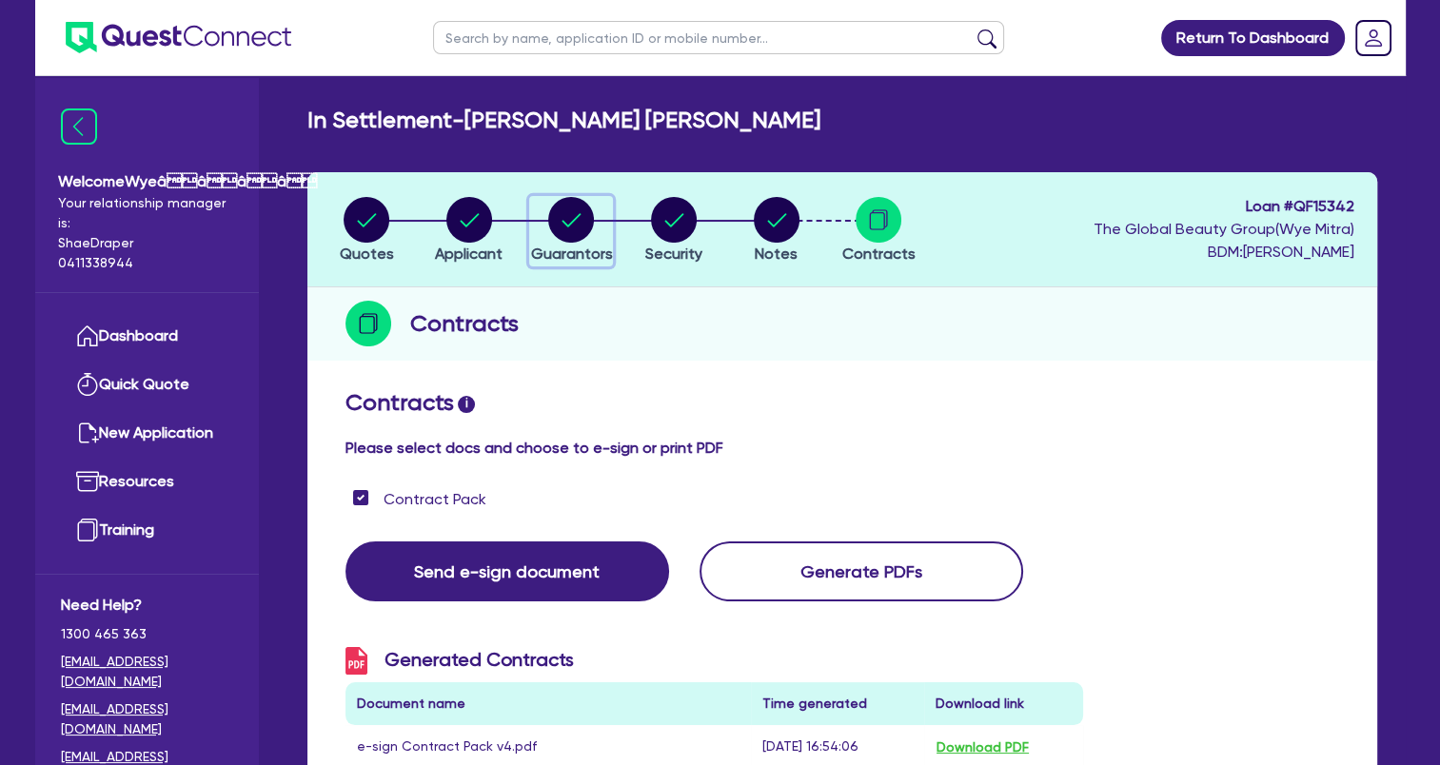
select select "OTHER"
select select "HOUSEHOLD_PERSONAL"
select select "OTHER"
select select "PROPERTY"
select select "VEHICLE"
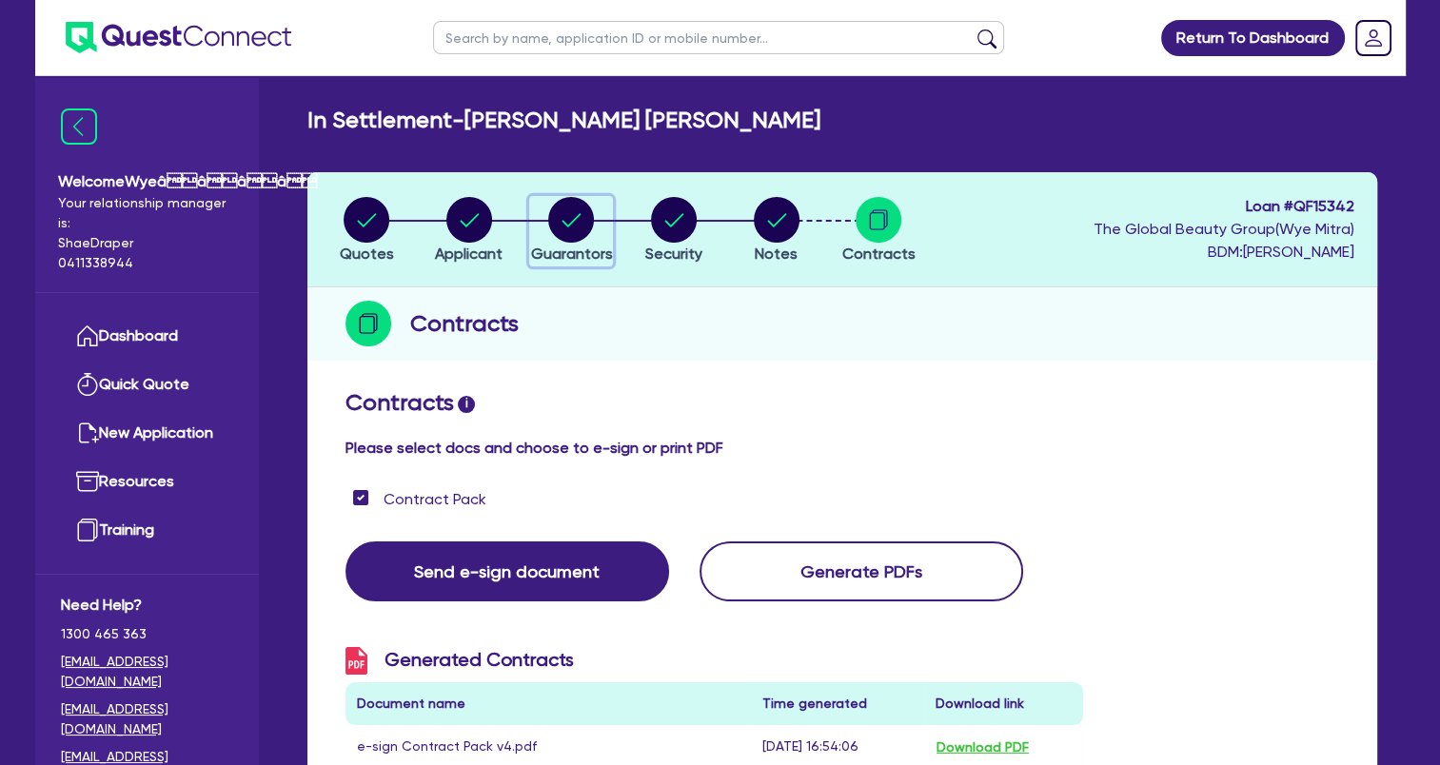
select select "MORTGAGE"
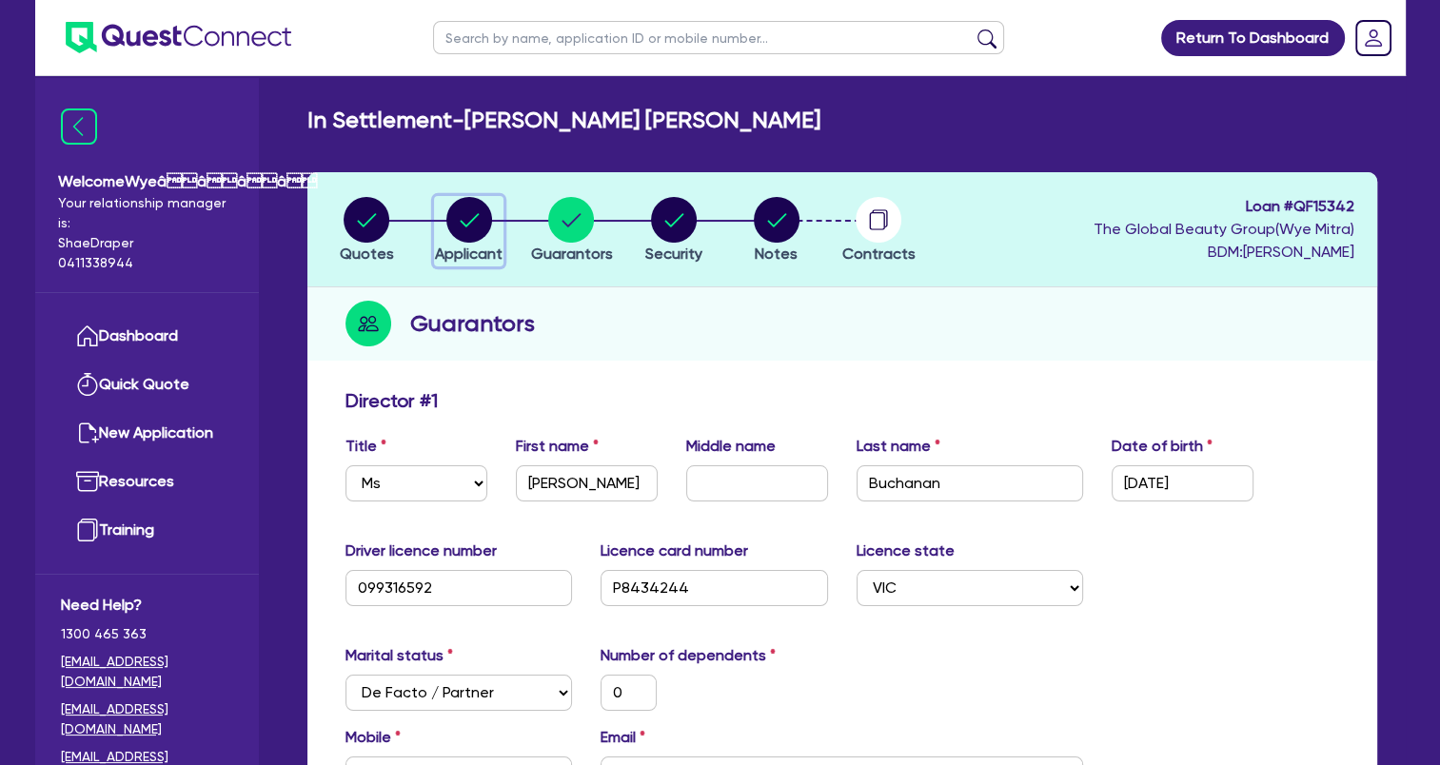
click at [471, 212] on circle "button" at bounding box center [469, 220] width 46 height 46
select select "SOLE_TRADER"
select select "HEALTH_BEAUTY"
select select "HAIR_BEAUTY_SALONS"
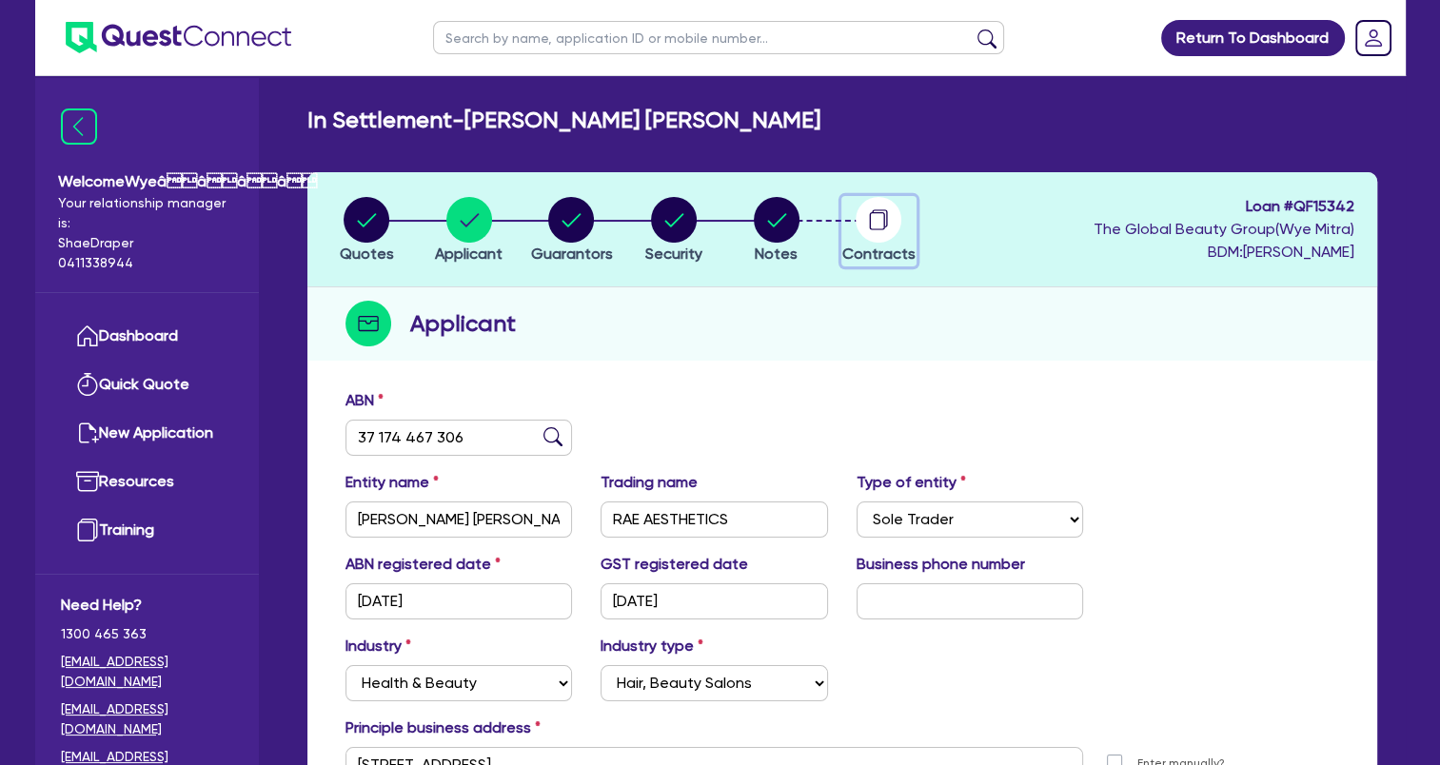
click at [864, 232] on circle "button" at bounding box center [879, 220] width 46 height 46
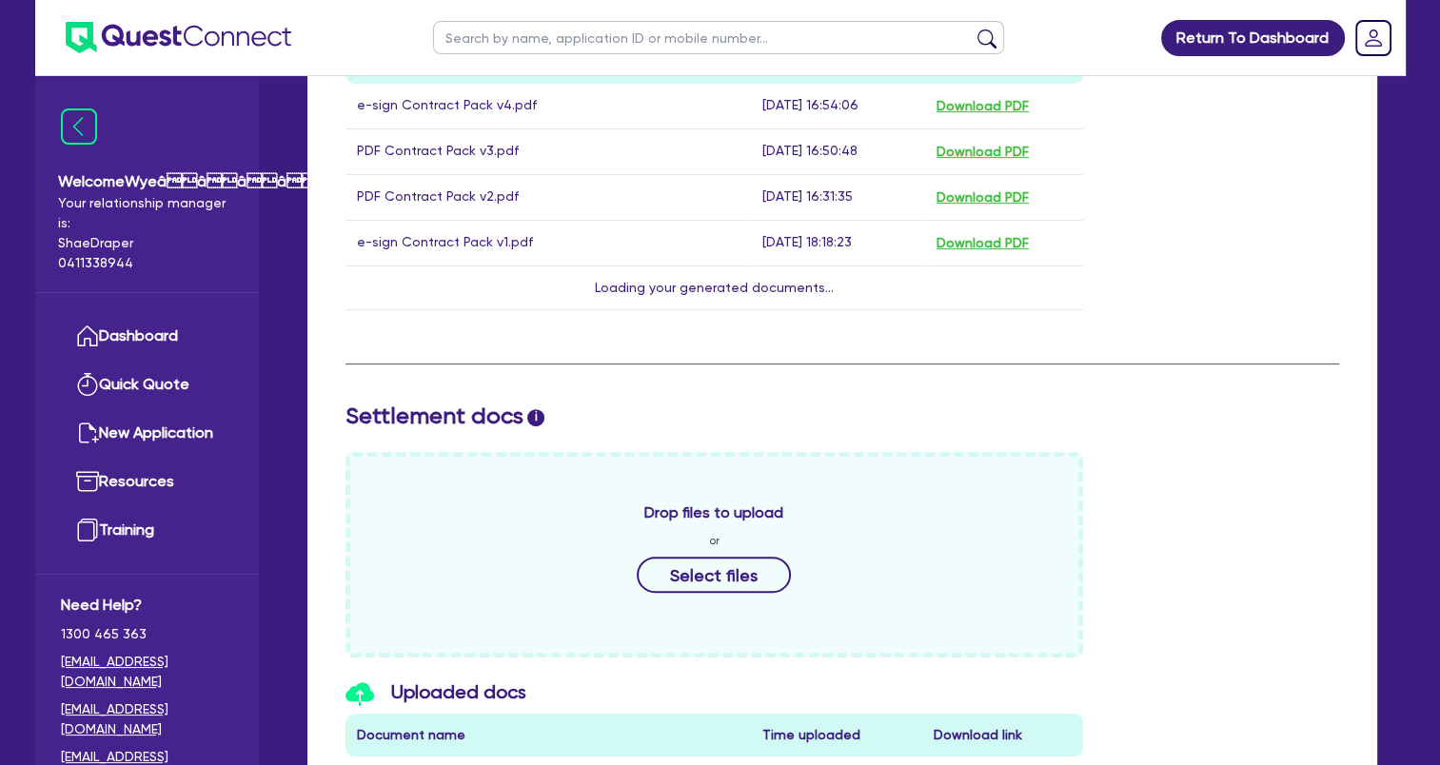
scroll to position [857, 0]
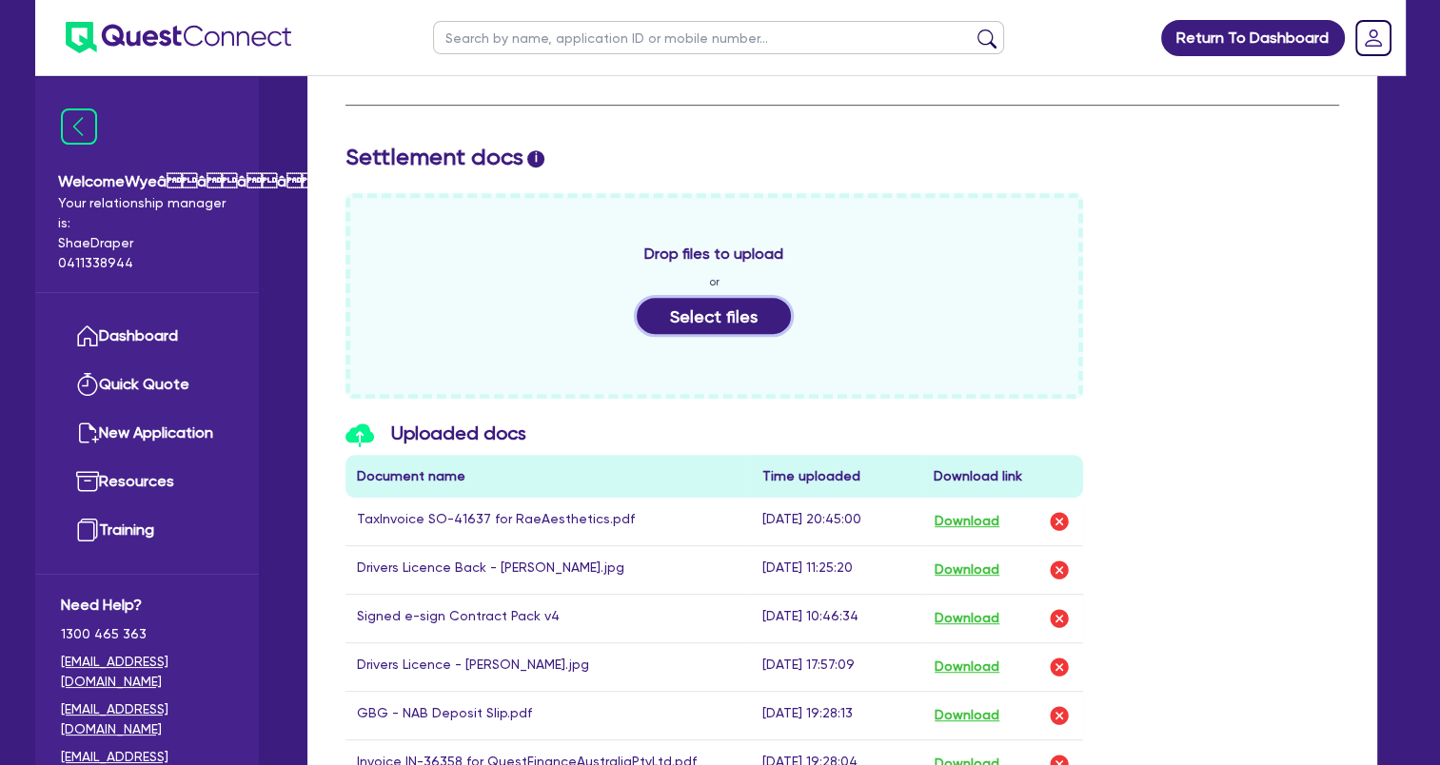
click at [731, 317] on button "Select files" at bounding box center [714, 316] width 154 height 36
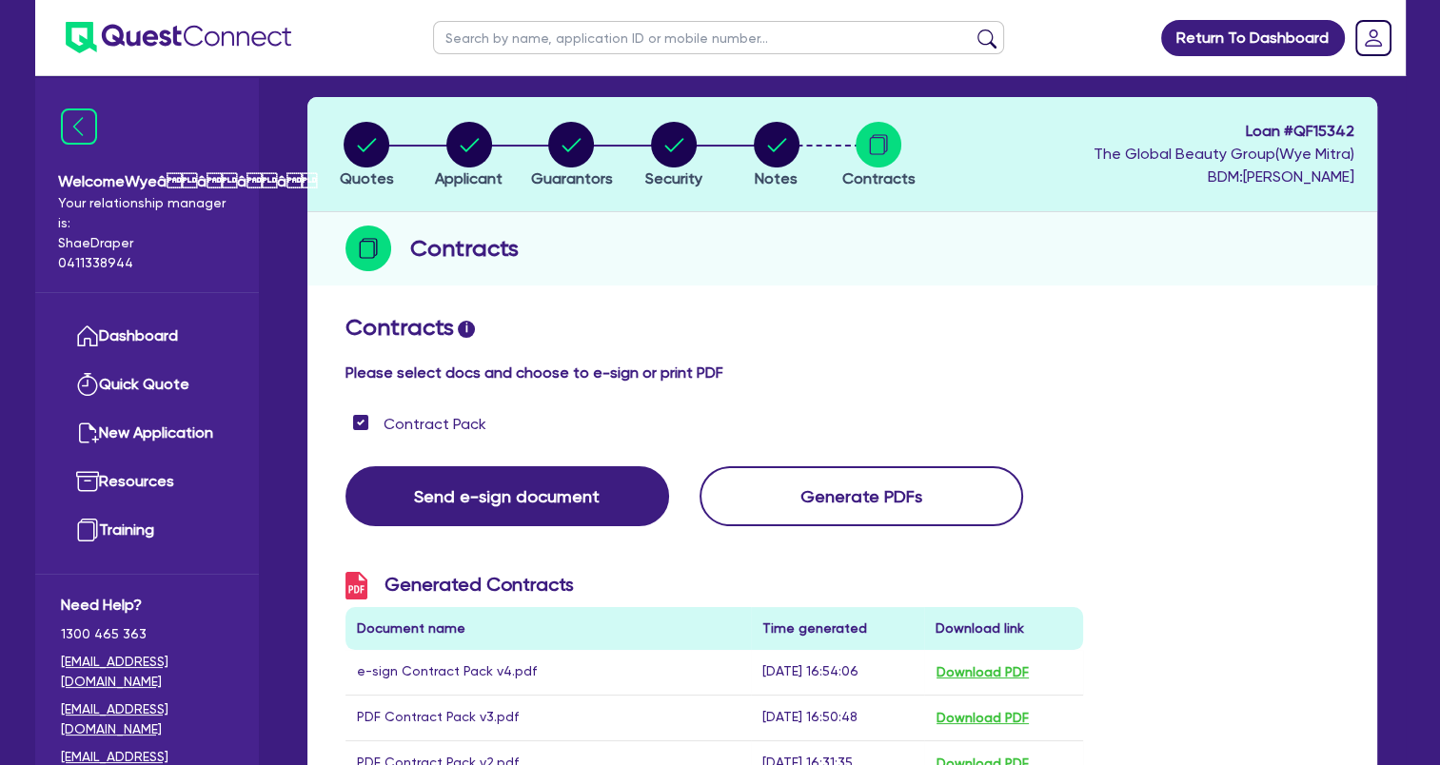
scroll to position [0, 0]
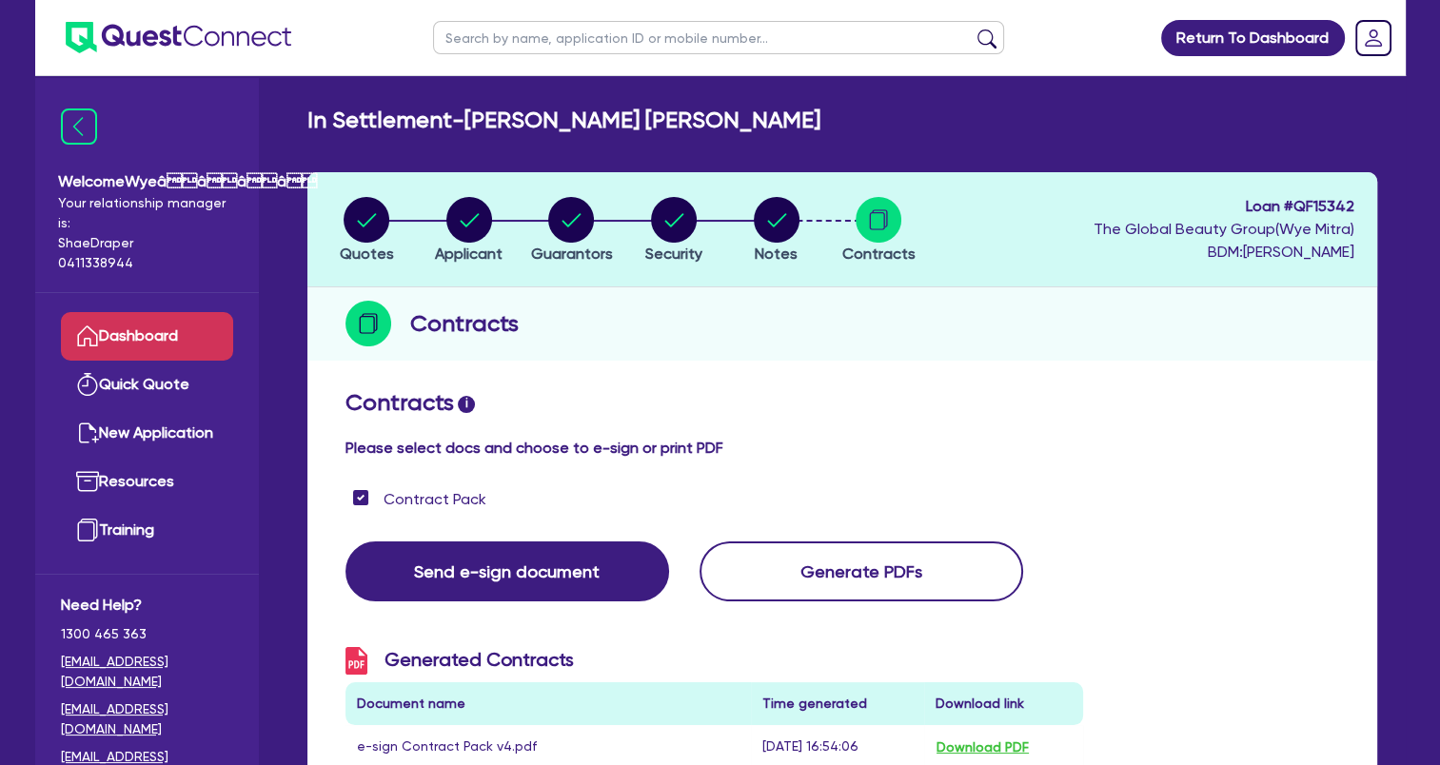
click at [153, 341] on link "Dashboard" at bounding box center [147, 336] width 172 height 49
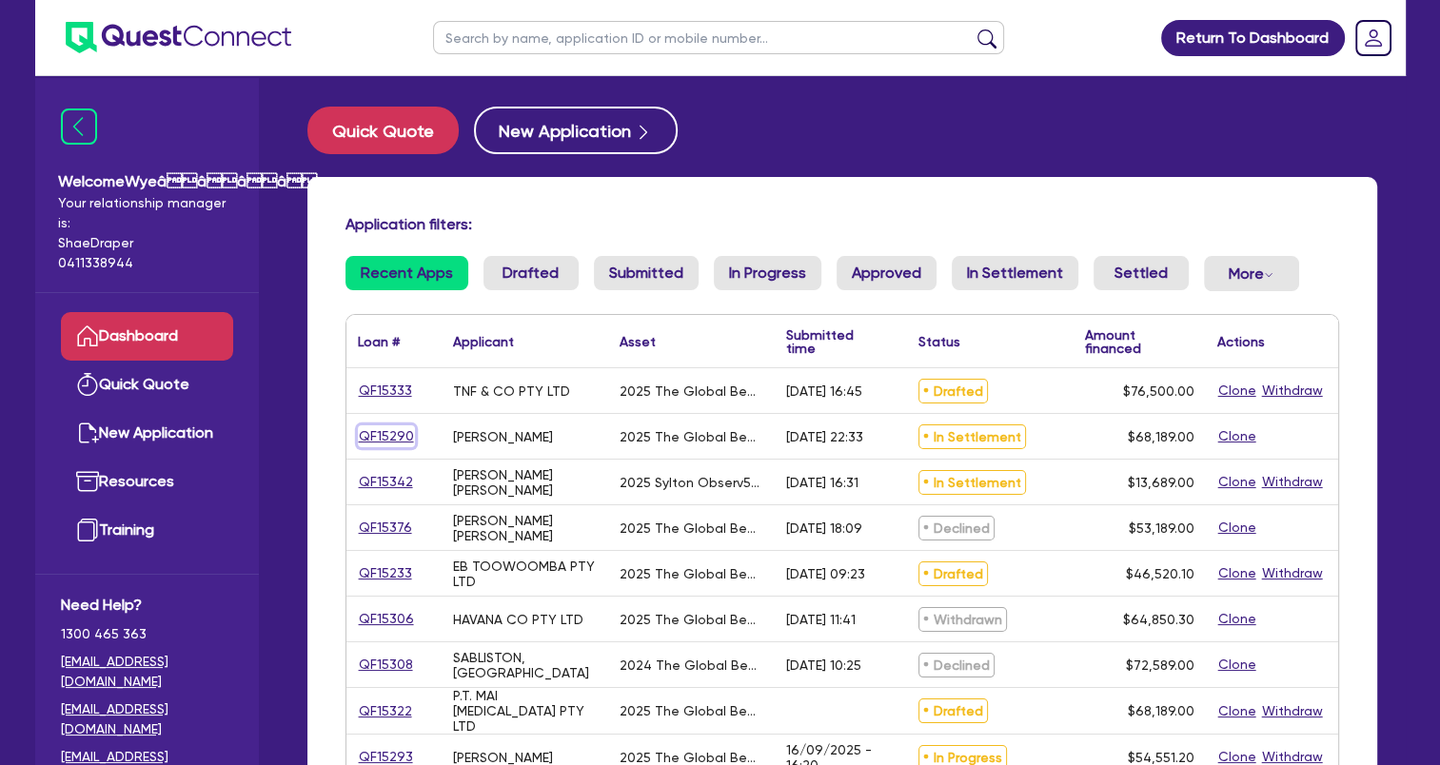
click at [403, 438] on link "QF15290" at bounding box center [386, 437] width 57 height 22
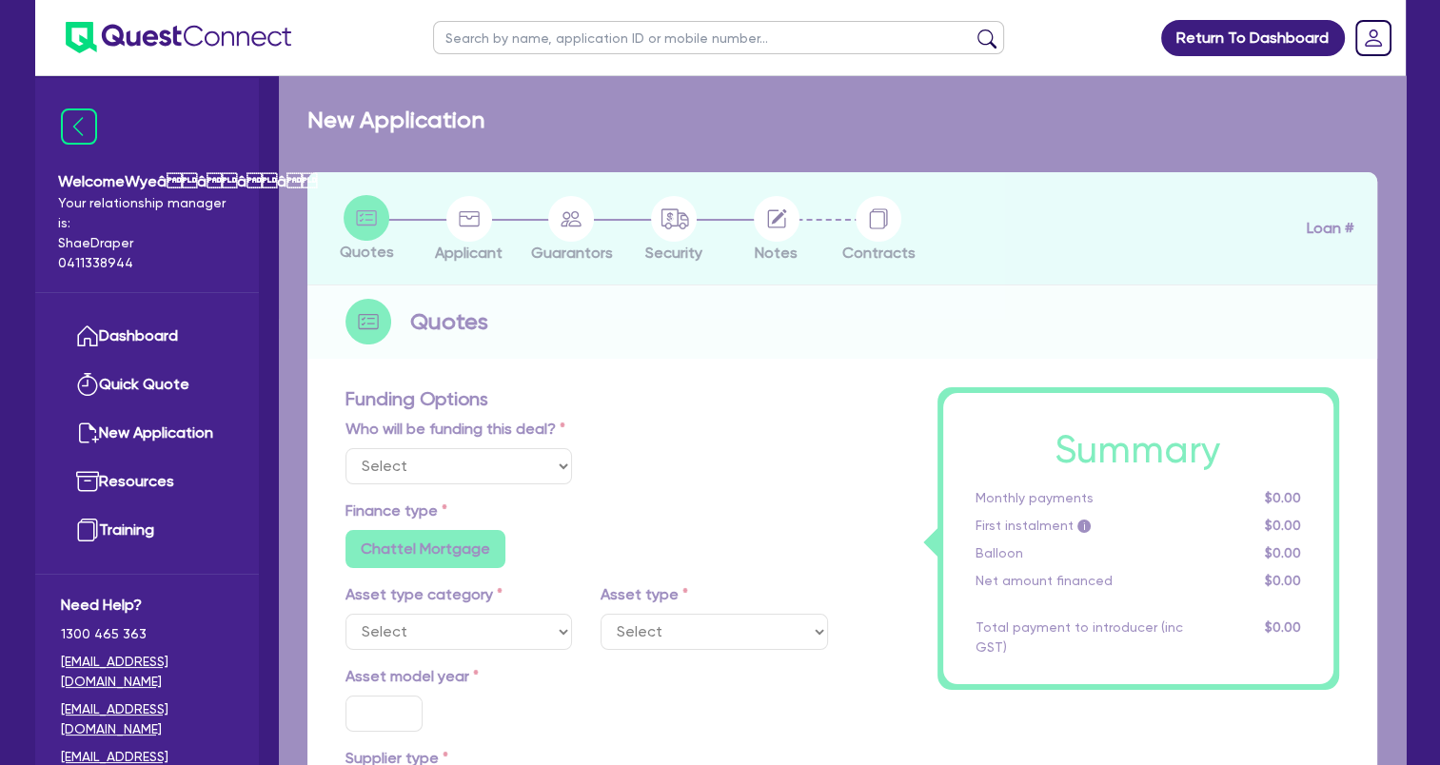
select select "Quest Finance - Own Book"
select select "TERTIARY_ASSETS"
type input "2025"
type input "68,189"
type input "5"
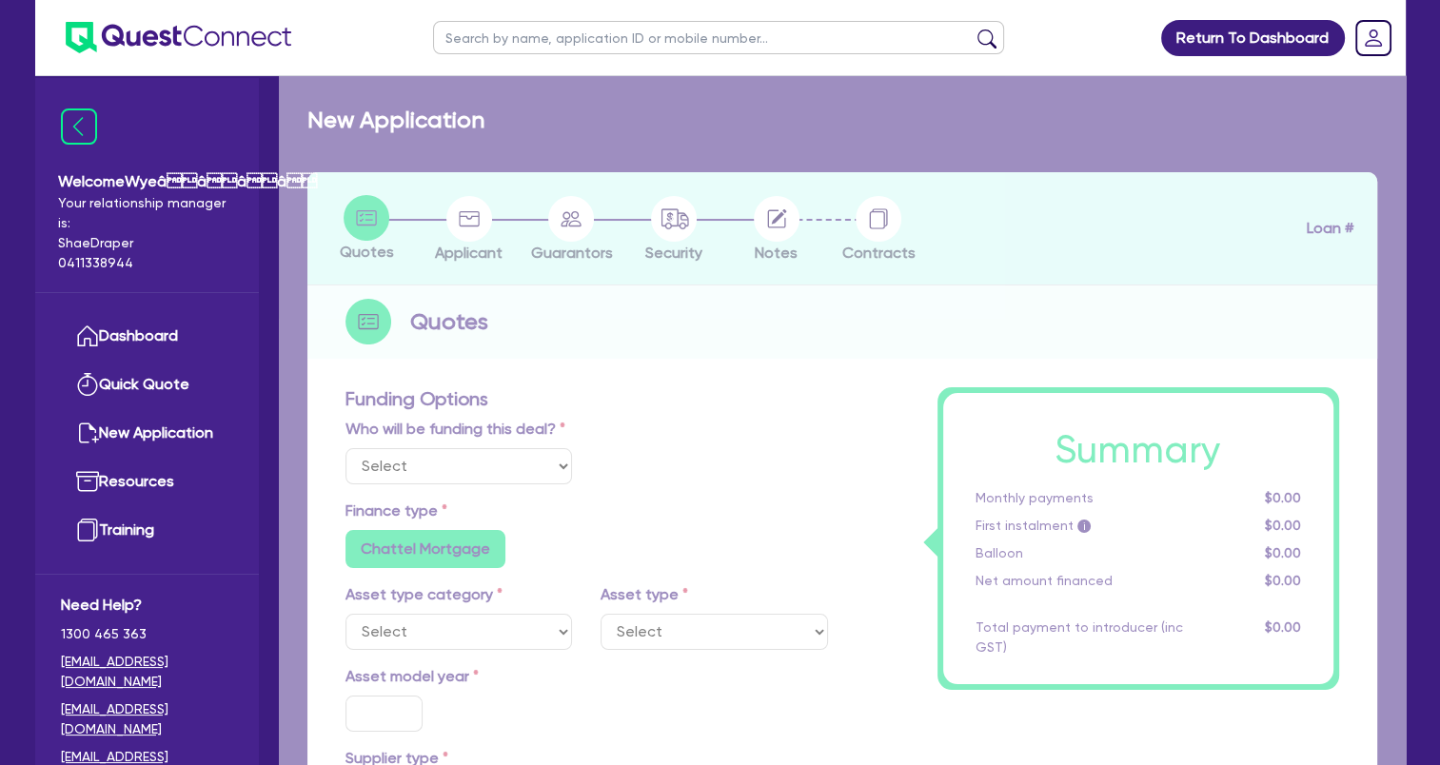
type input "3,409.45"
type input "17.95"
select select "BEAUTY_EQUIPMENT"
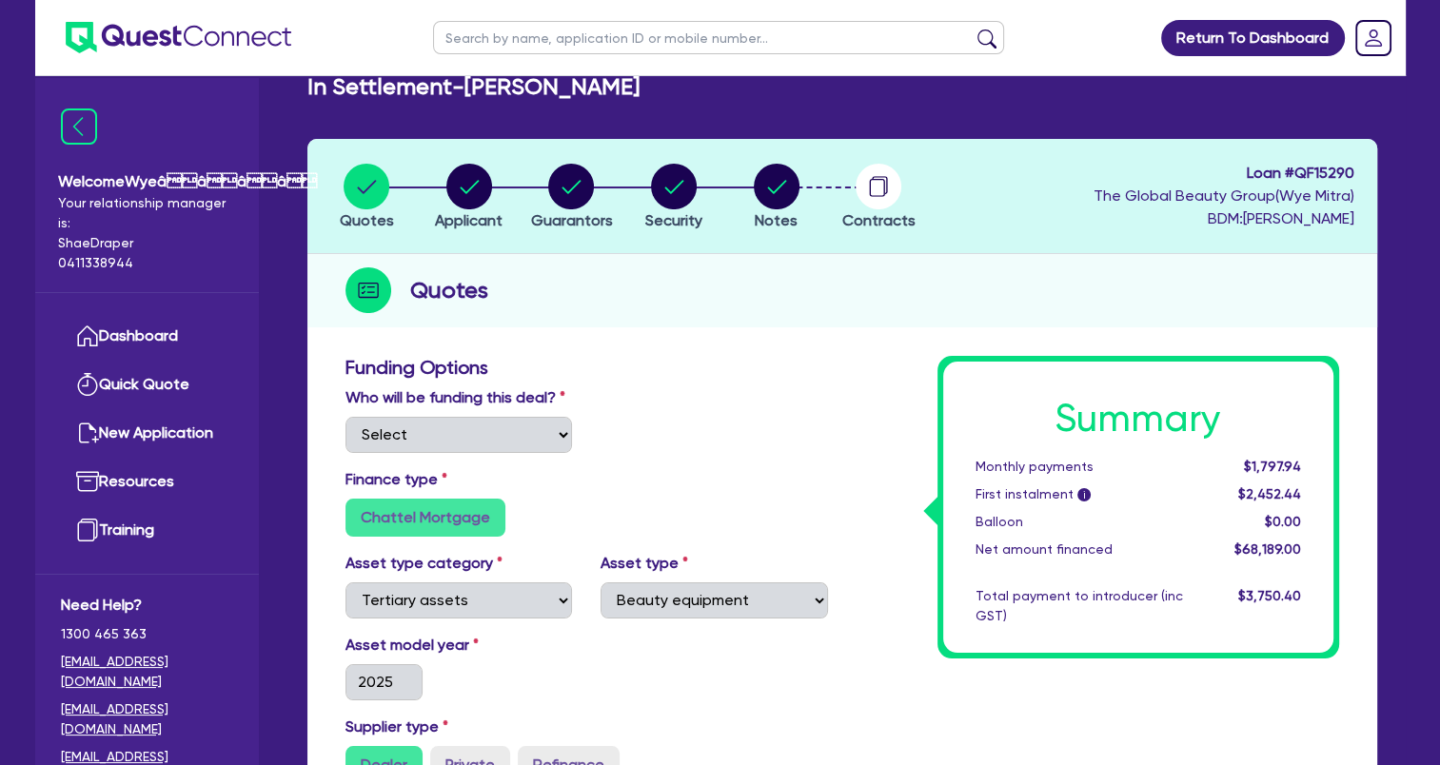
scroll to position [14, 0]
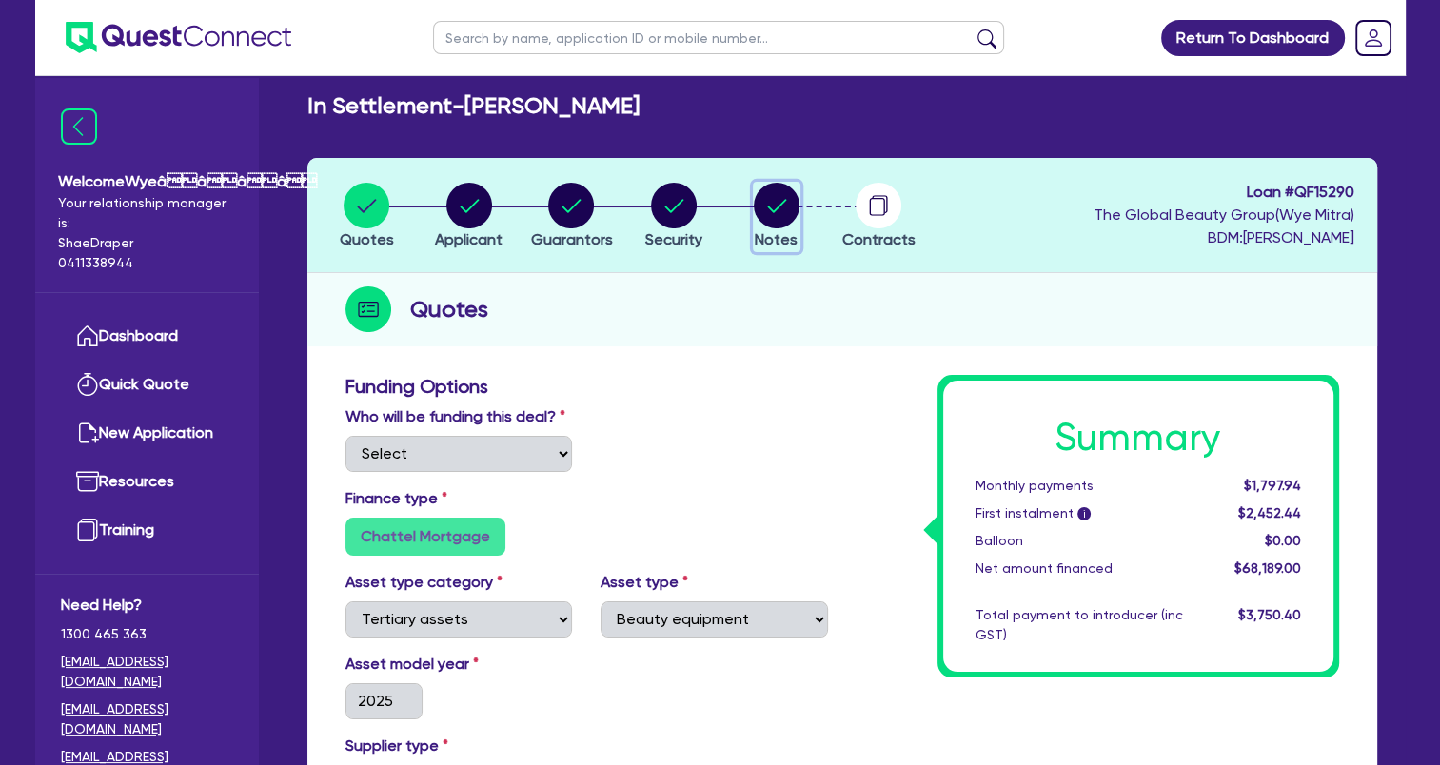
click at [784, 208] on circle "button" at bounding box center [777, 206] width 46 height 46
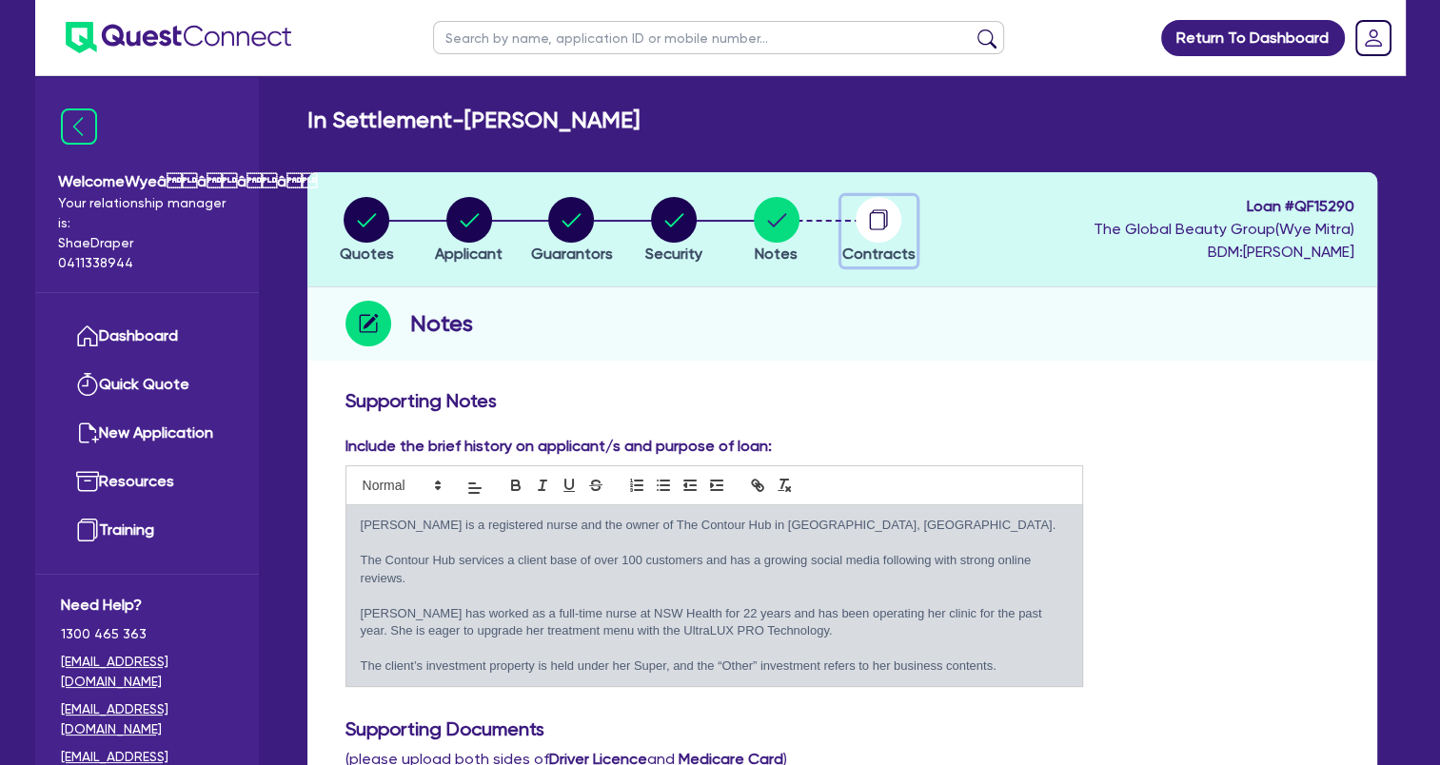
click at [876, 239] on circle "button" at bounding box center [879, 220] width 46 height 46
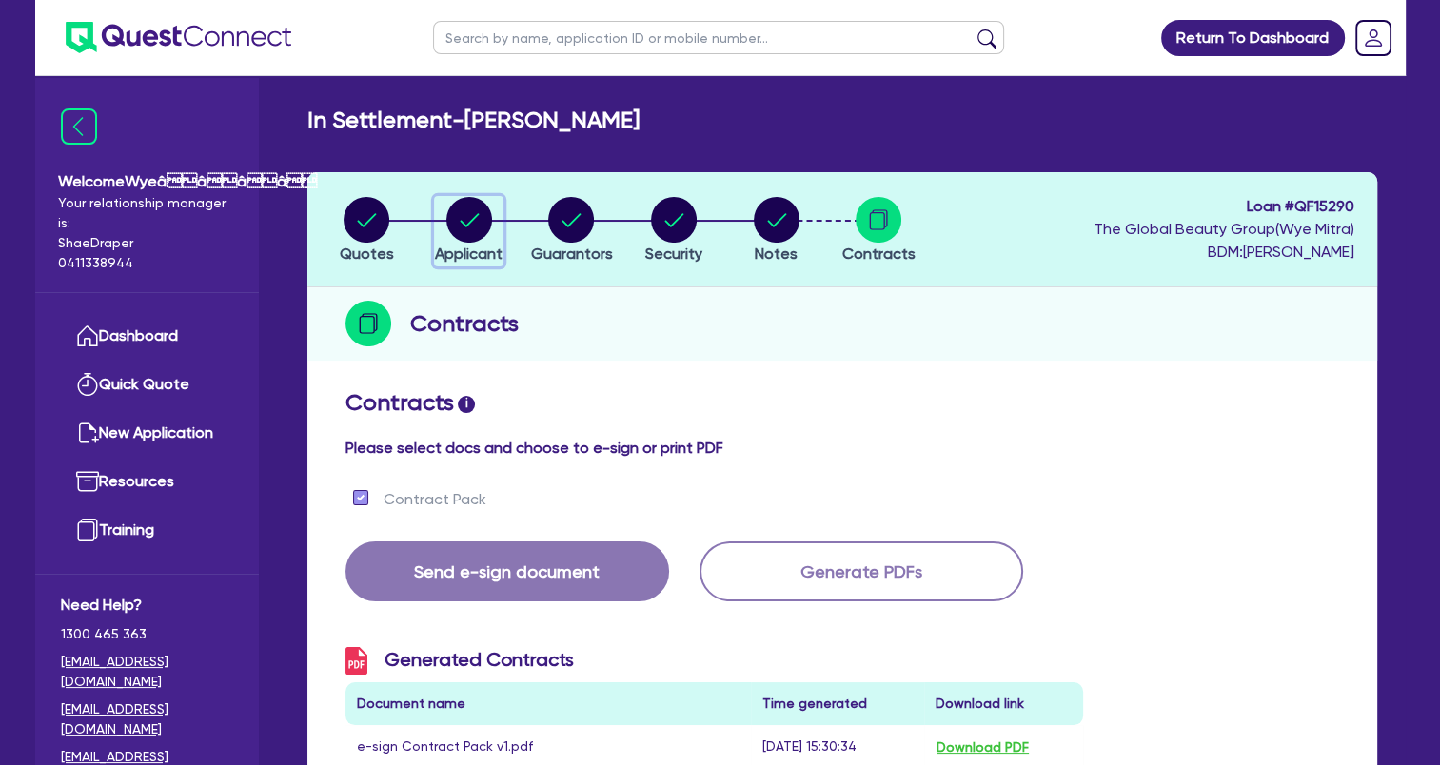
click at [475, 232] on circle "button" at bounding box center [469, 220] width 46 height 46
select select "SOLE_TRADER"
select select "HEALTH_BEAUTY"
select select "HAIR_BEAUTY_SALONS"
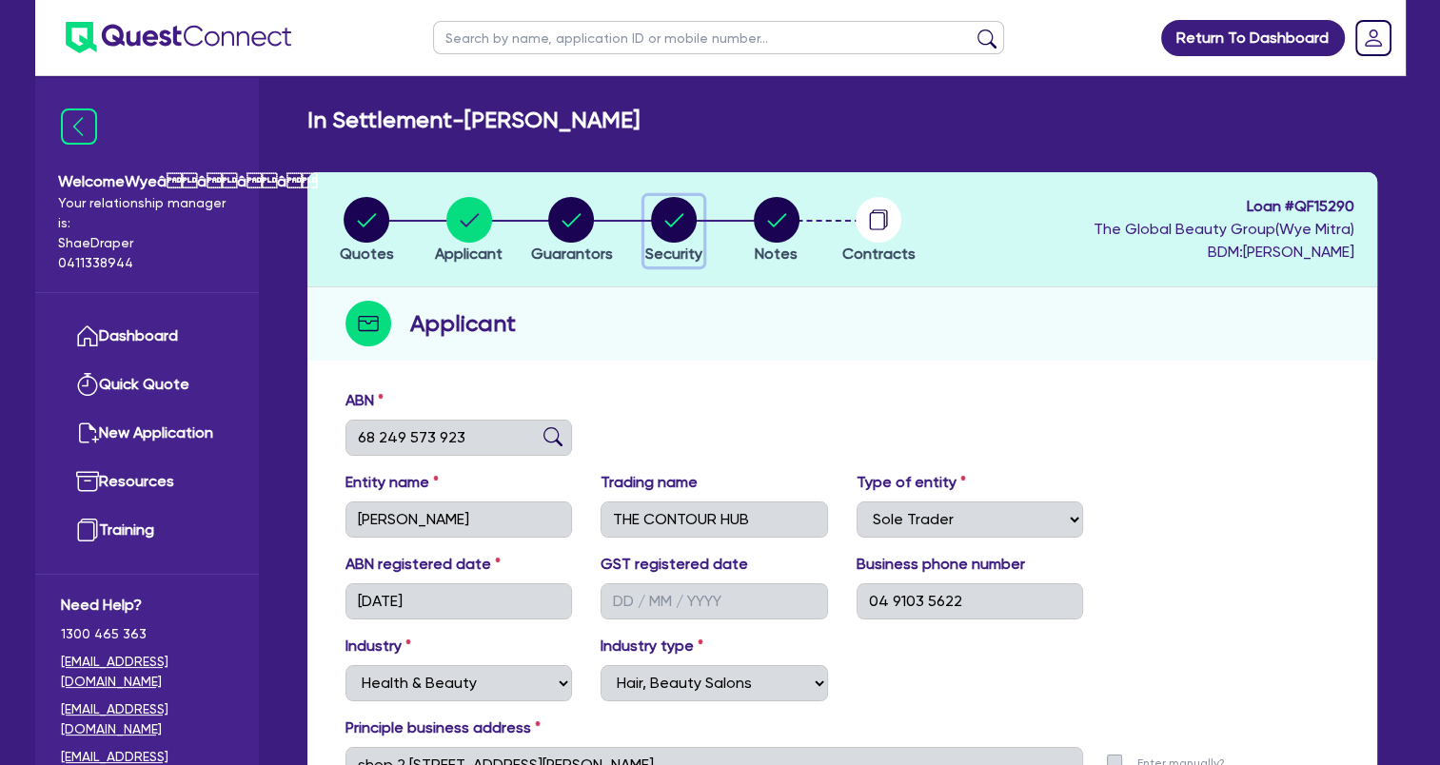
click at [663, 230] on circle "button" at bounding box center [674, 220] width 46 height 46
select select "TERTIARY_ASSETS"
select select "BEAUTY_EQUIPMENT"
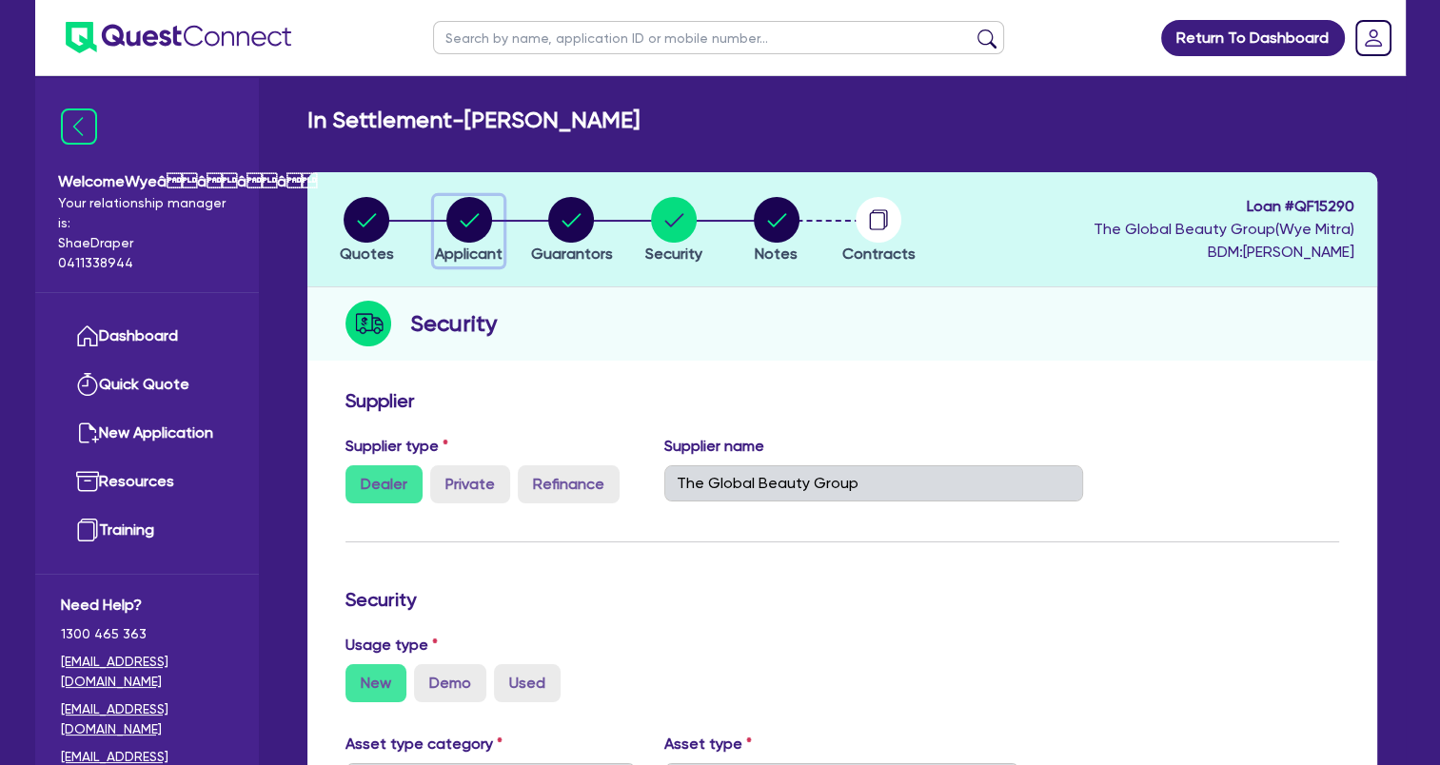
click at [466, 206] on circle "button" at bounding box center [469, 220] width 46 height 46
select select "SOLE_TRADER"
select select "HEALTH_BEAUTY"
select select "HAIR_BEAUTY_SALONS"
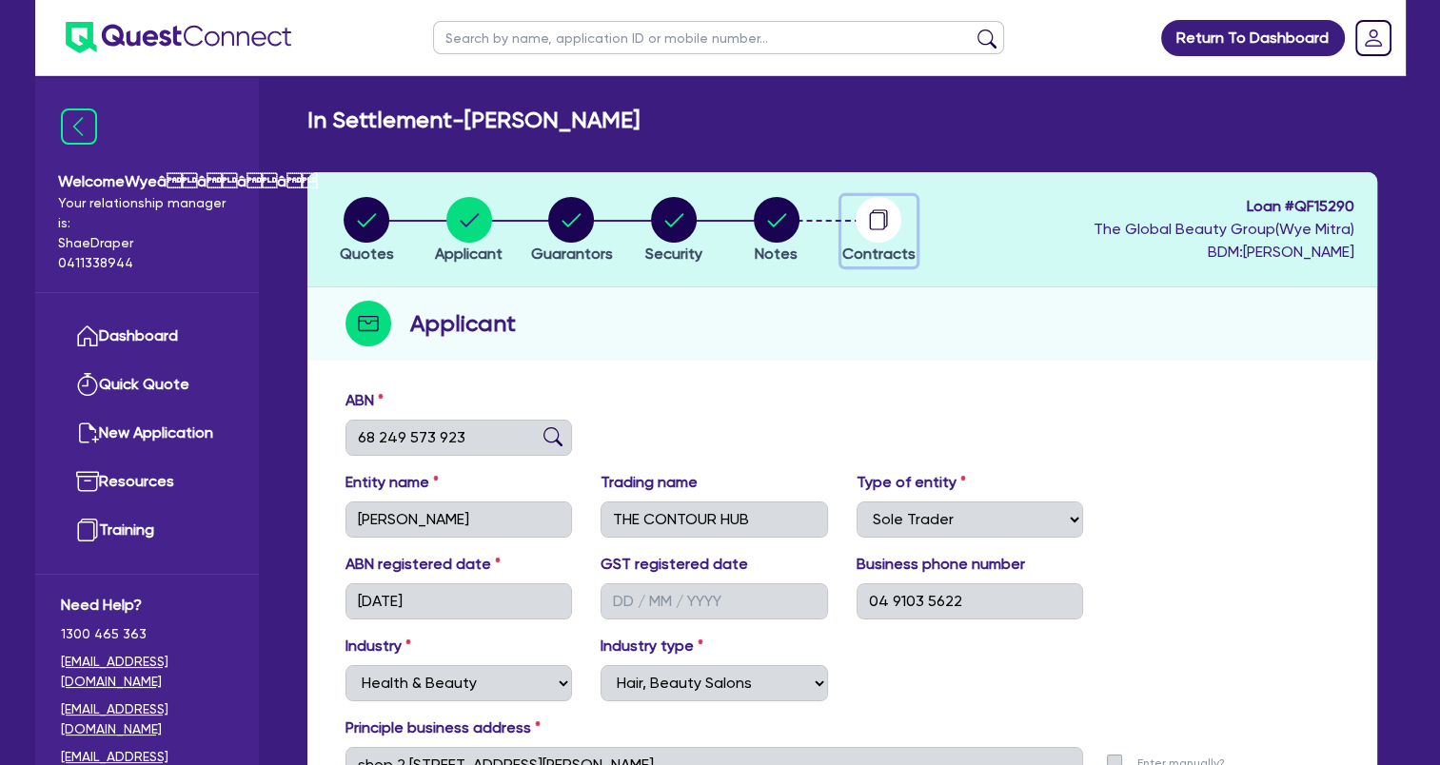
click at [880, 234] on circle "button" at bounding box center [879, 220] width 46 height 46
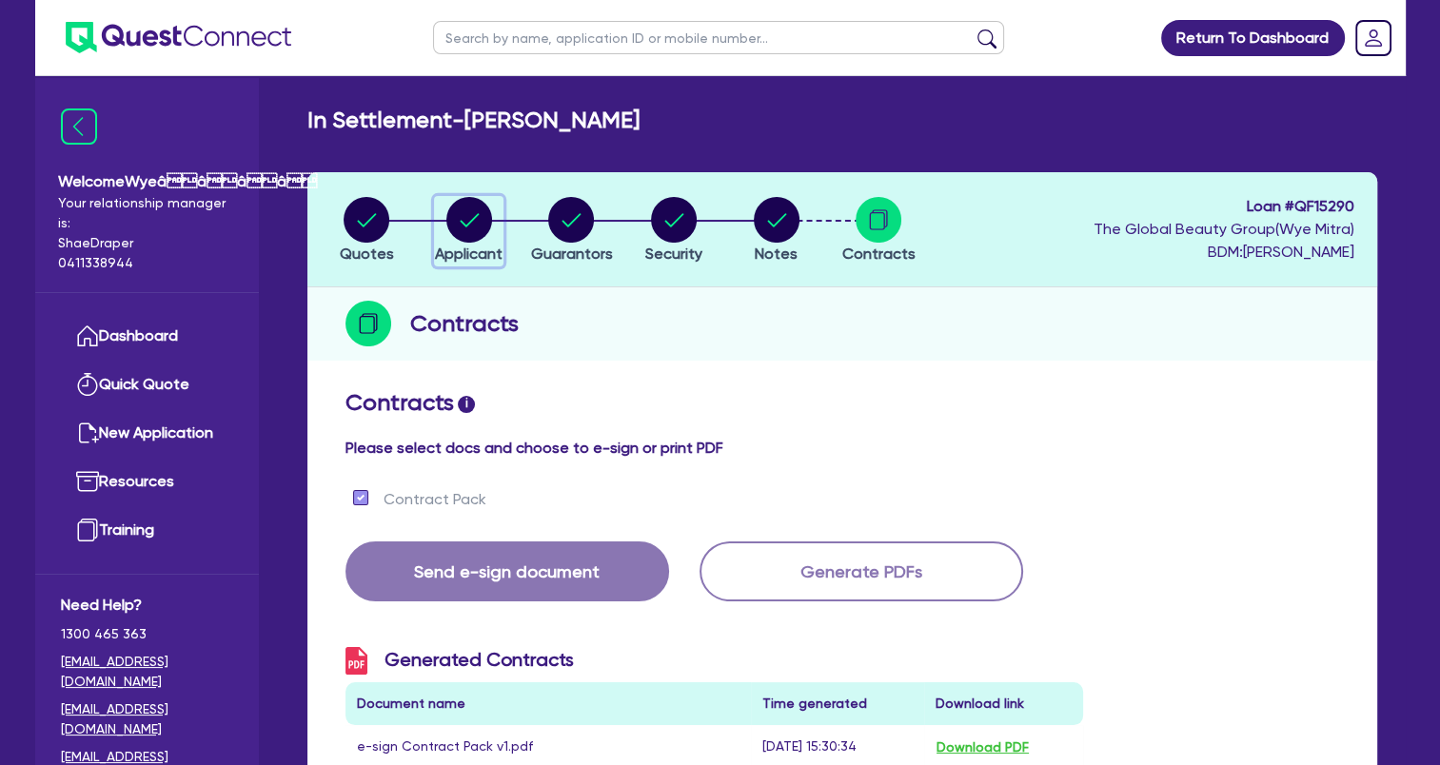
click at [473, 227] on circle "button" at bounding box center [469, 220] width 46 height 46
select select "SOLE_TRADER"
select select "HEALTH_BEAUTY"
select select "HAIR_BEAUTY_SALONS"
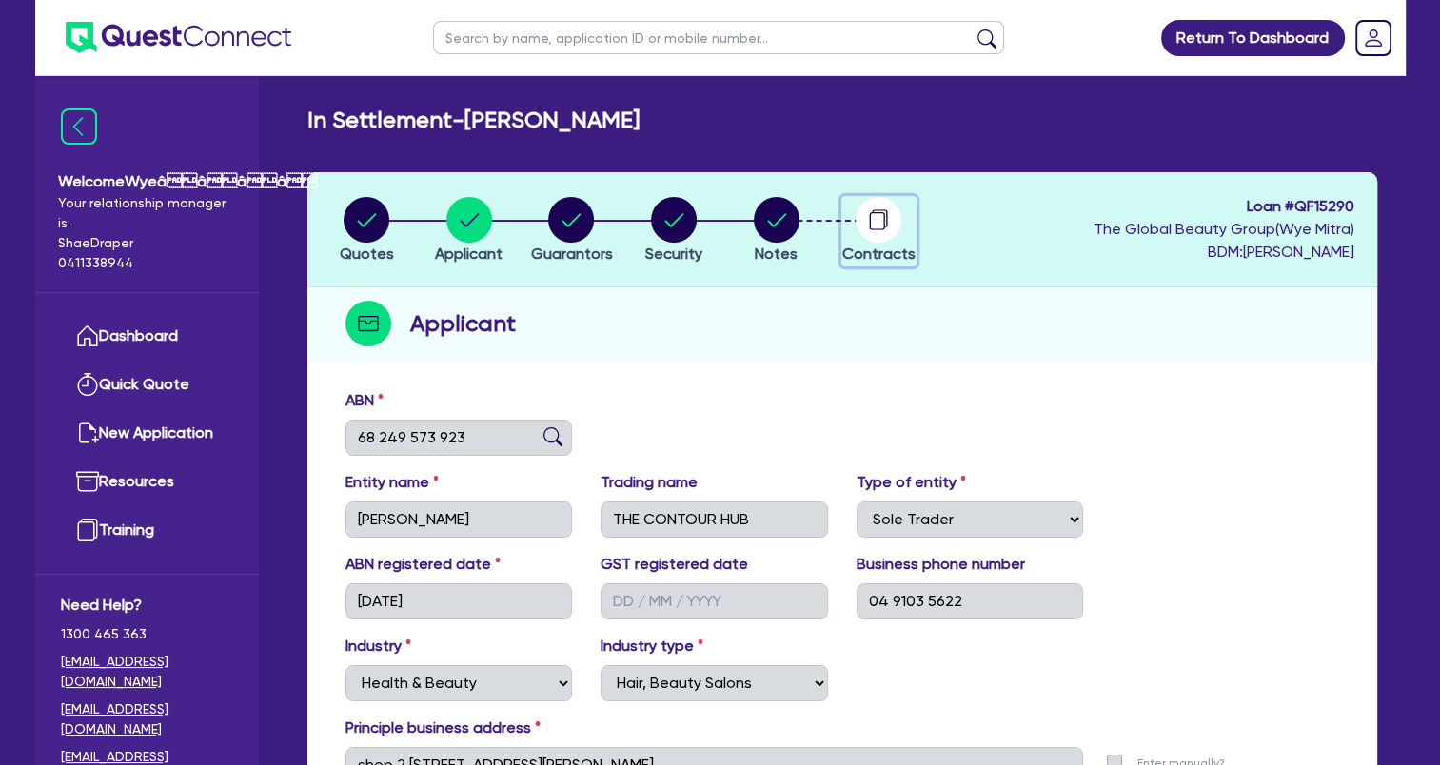
click at [880, 226] on circle "button" at bounding box center [879, 220] width 46 height 46
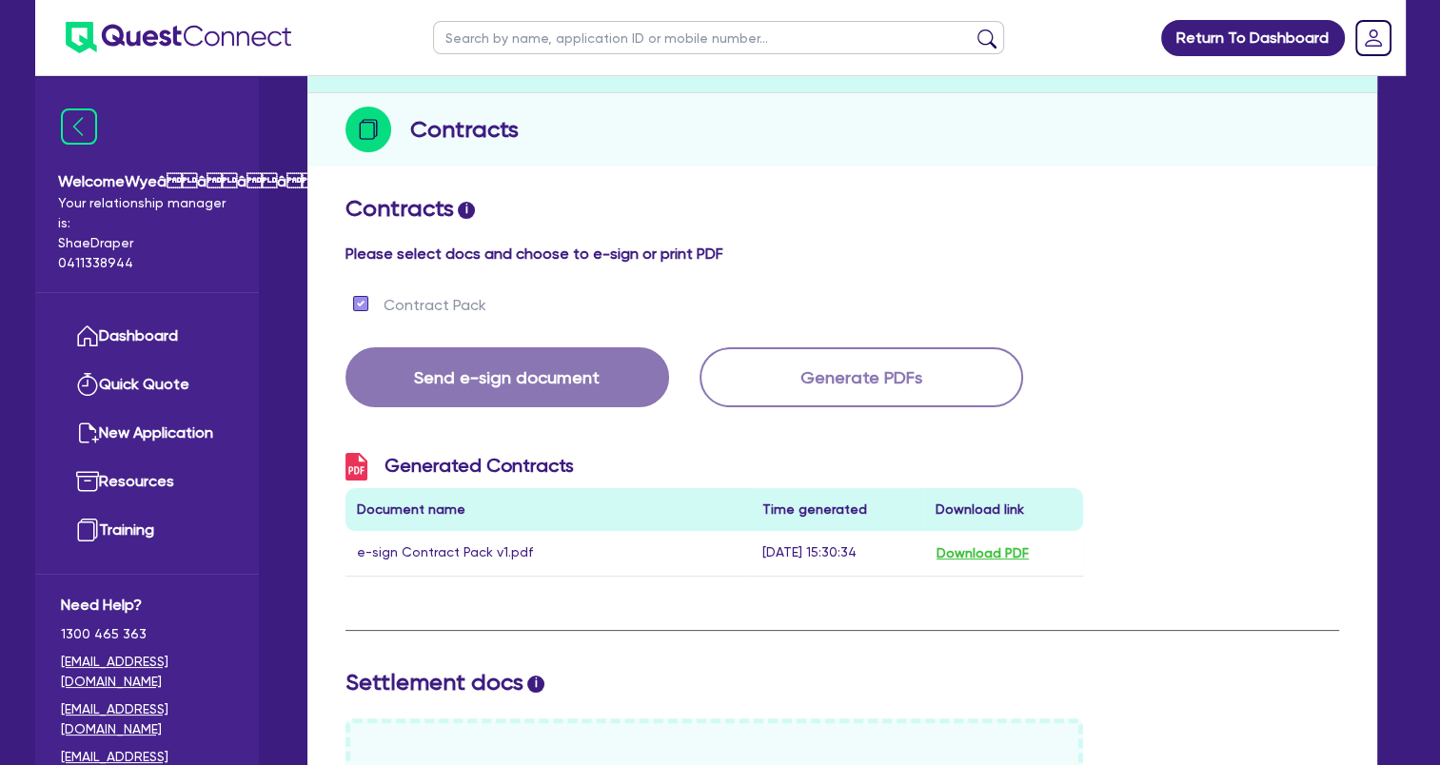
scroll to position [51, 0]
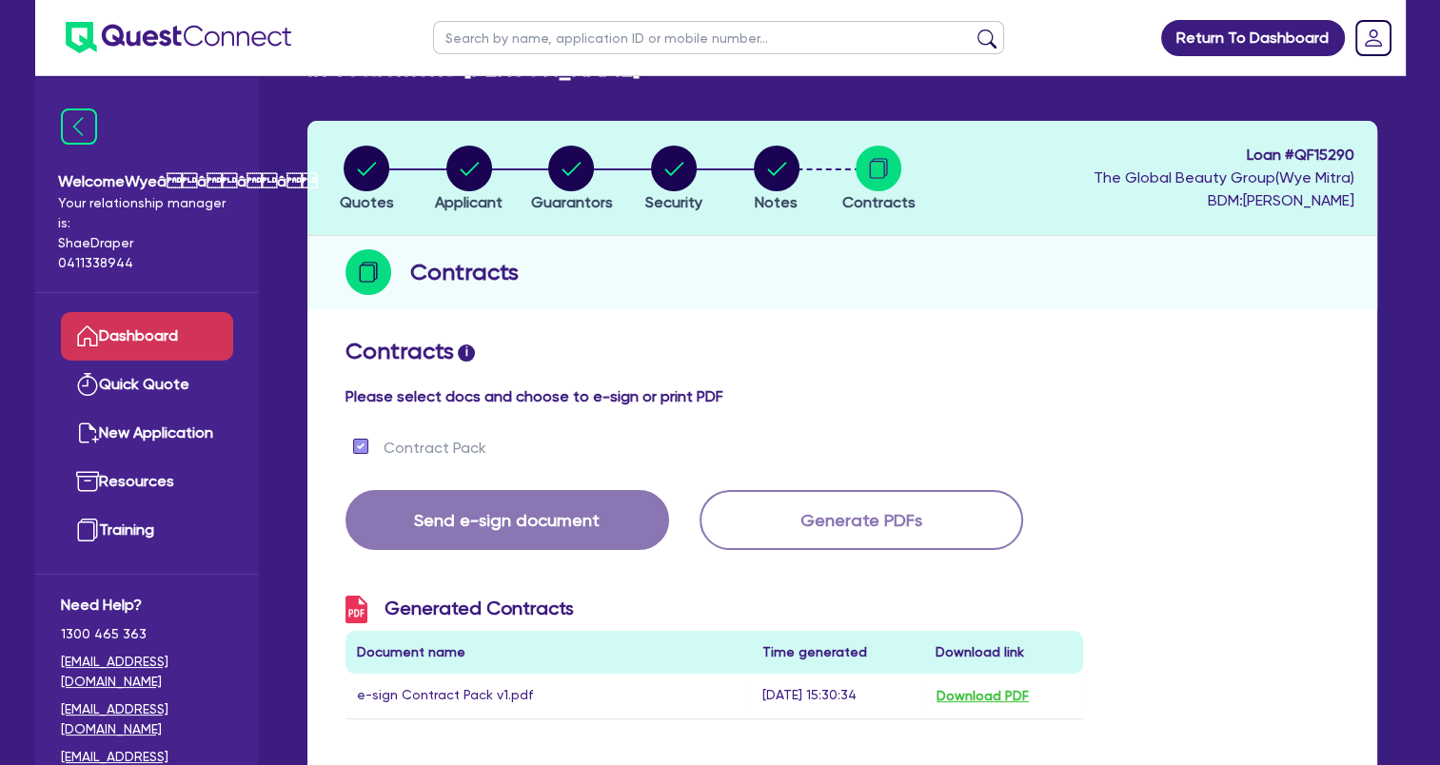
click at [134, 343] on link "Dashboard" at bounding box center [147, 336] width 172 height 49
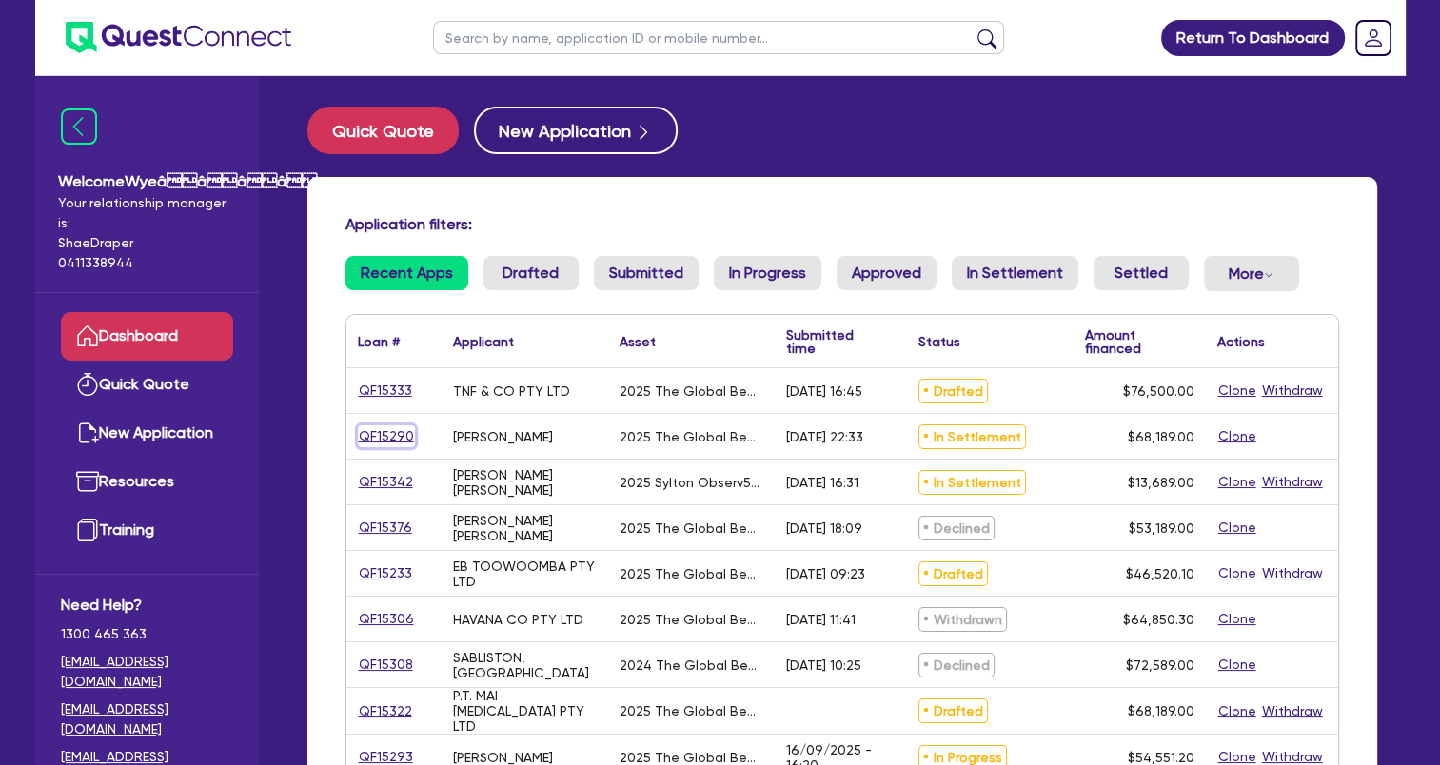
click at [405, 439] on link "QF15290" at bounding box center [386, 437] width 57 height 22
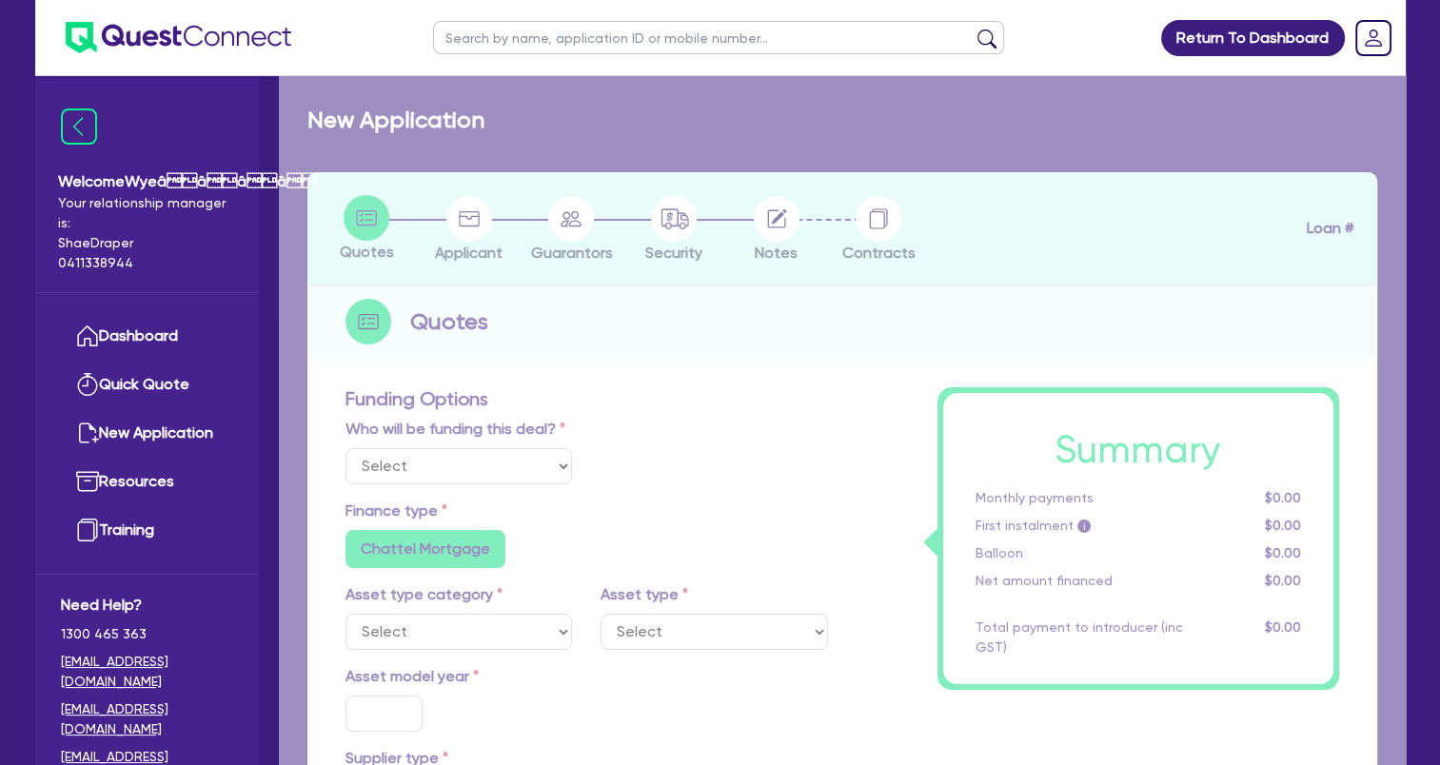
select select "Quest Finance - Own Book"
select select "TERTIARY_ASSETS"
type input "2025"
type input "68,189"
type input "5"
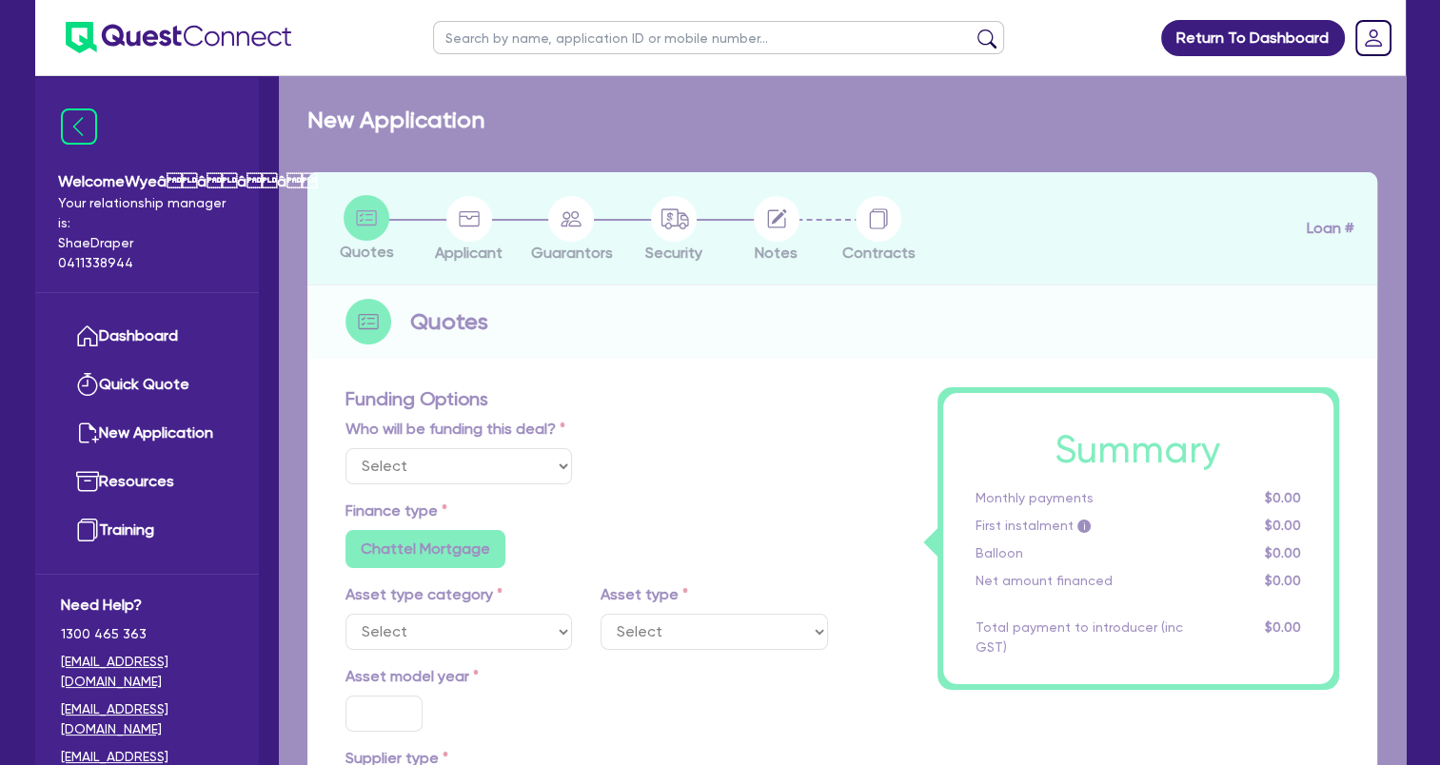
type input "3,409.45"
type input "17.95"
select select "BEAUTY_EQUIPMENT"
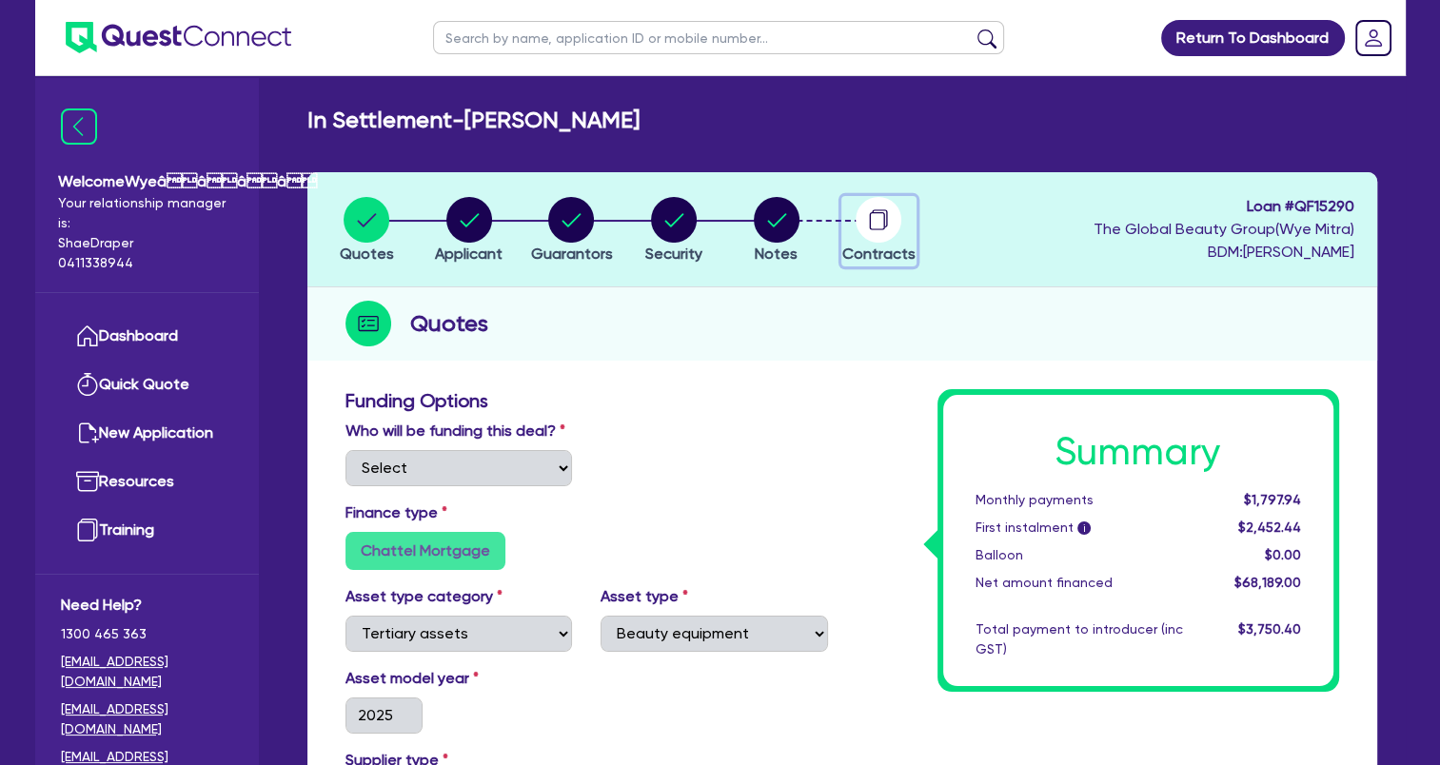
click at [876, 225] on circle "button" at bounding box center [879, 220] width 46 height 46
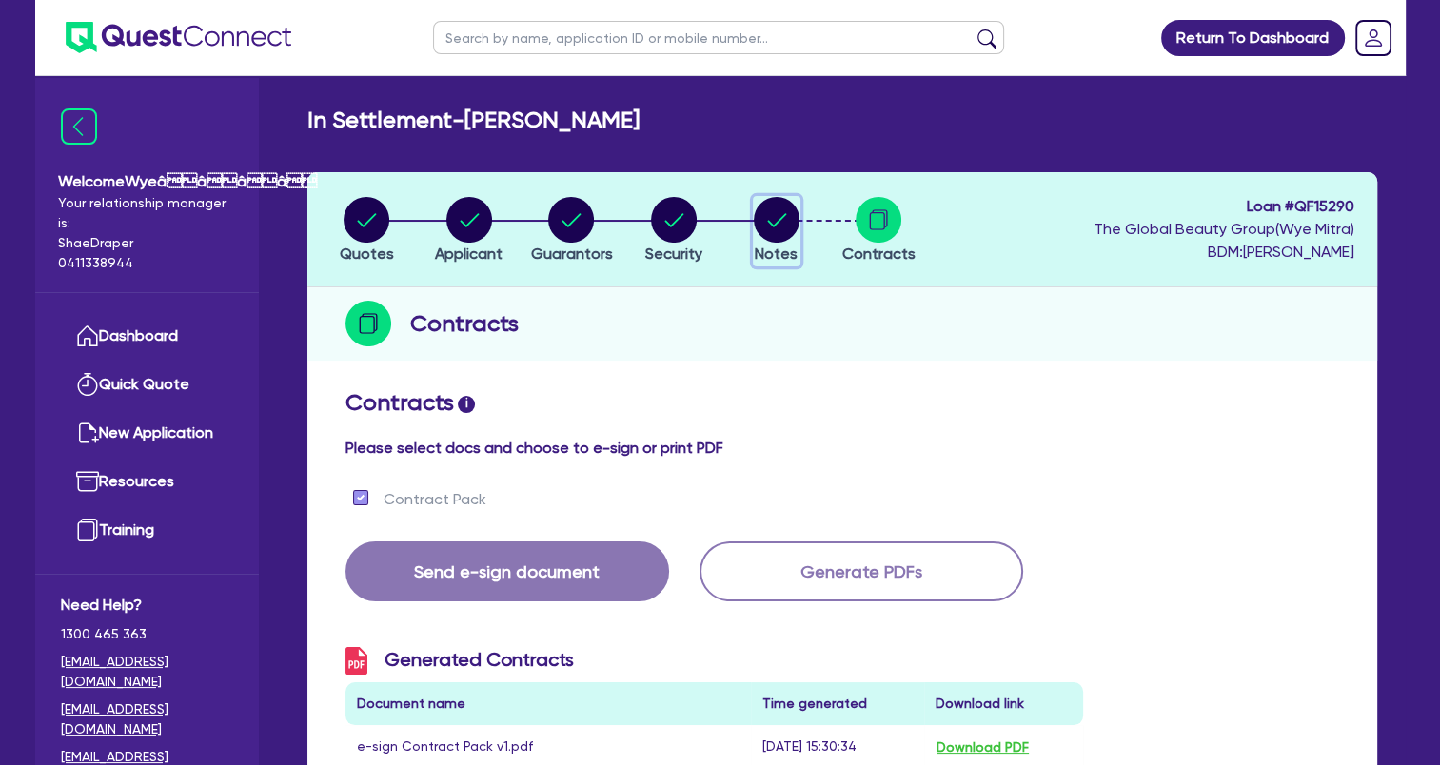
click at [765, 234] on circle "button" at bounding box center [777, 220] width 46 height 46
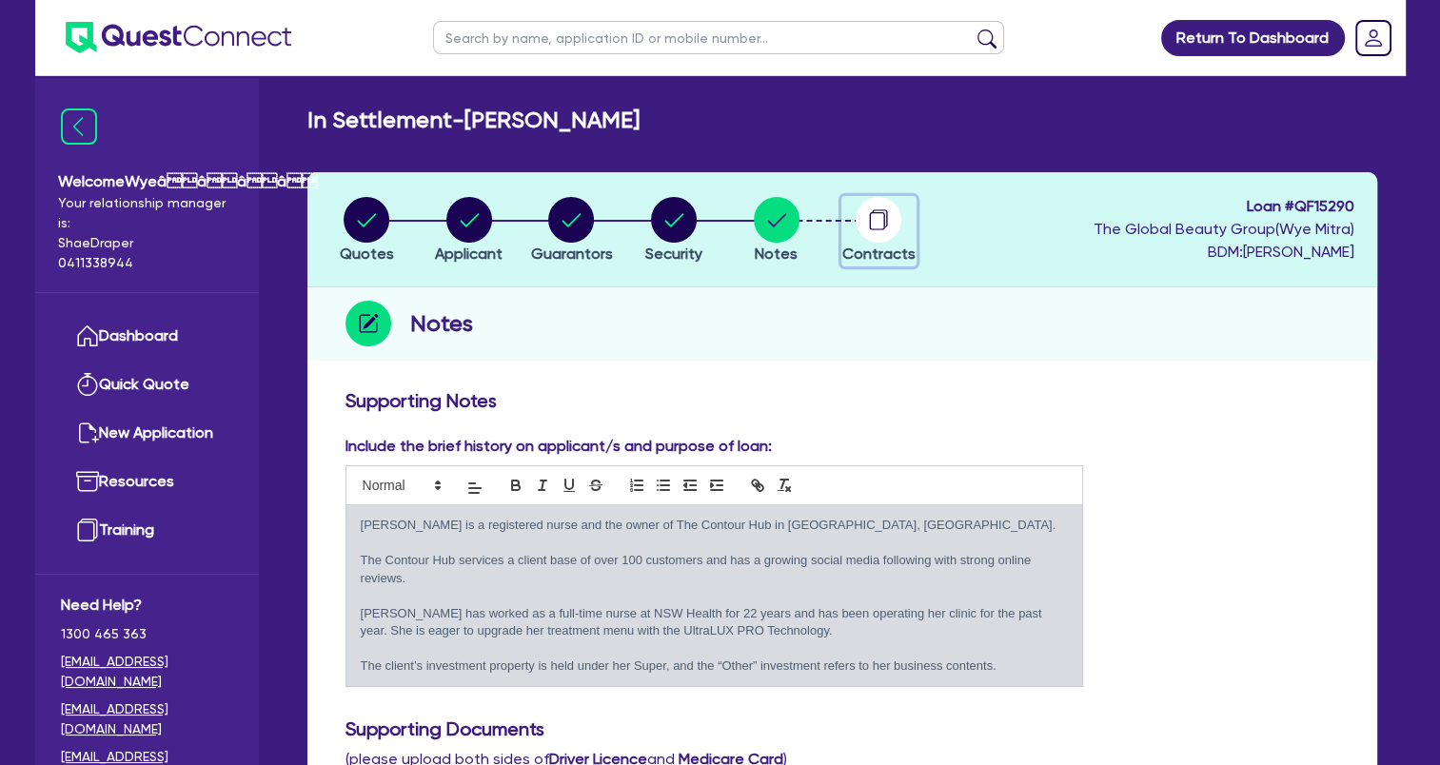
click at [880, 228] on icon "button" at bounding box center [879, 220] width 46 height 46
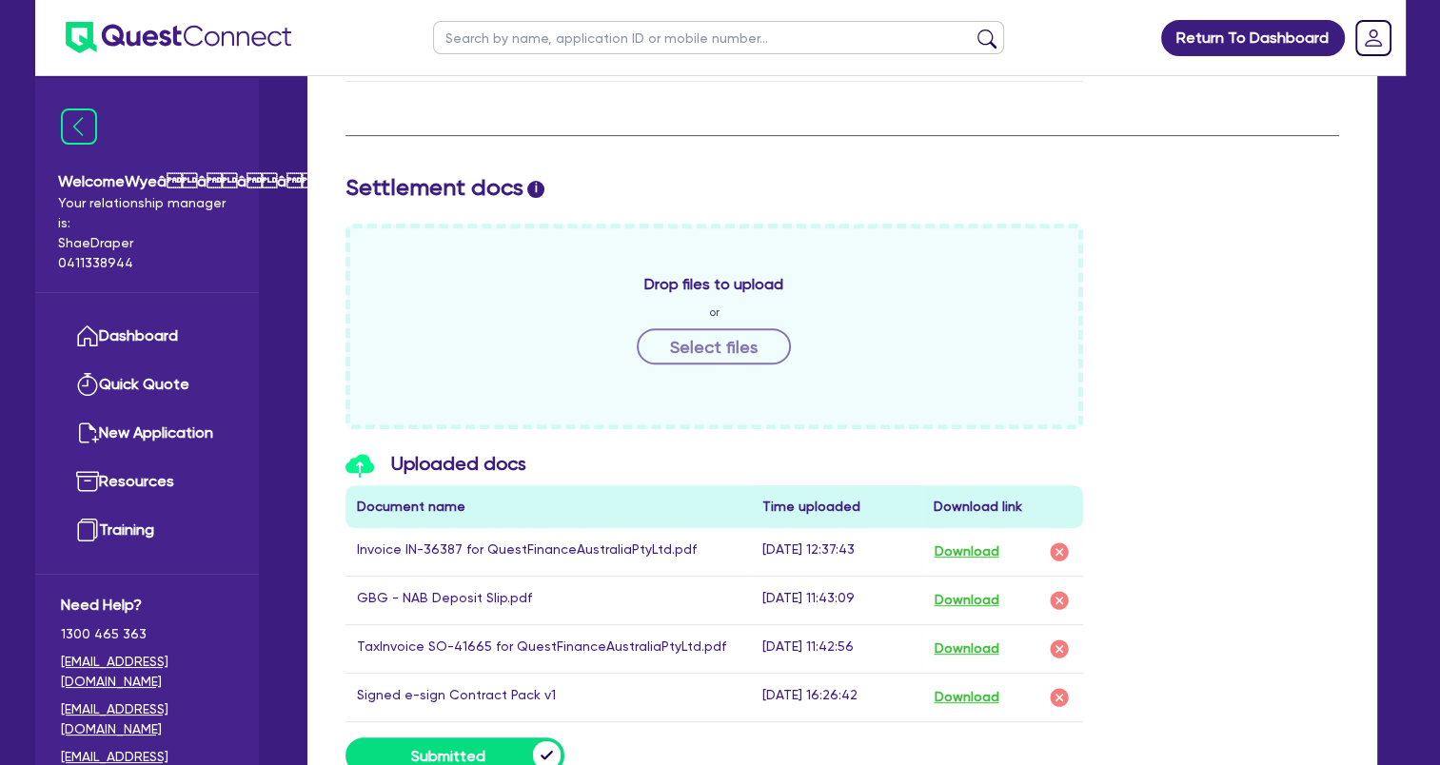
scroll to position [629, 0]
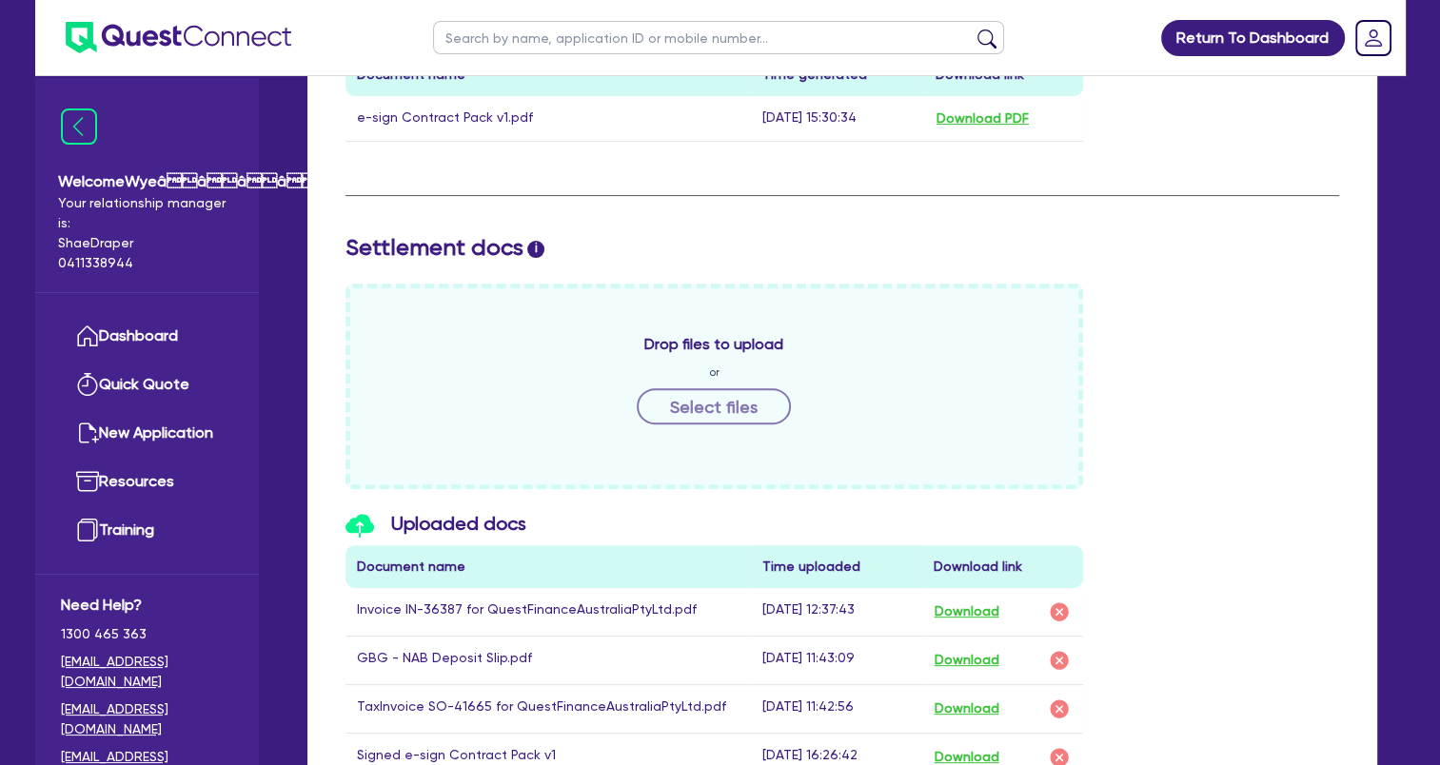
click at [1306, 413] on div "Drop files to upload or Select files" at bounding box center [842, 387] width 1022 height 206
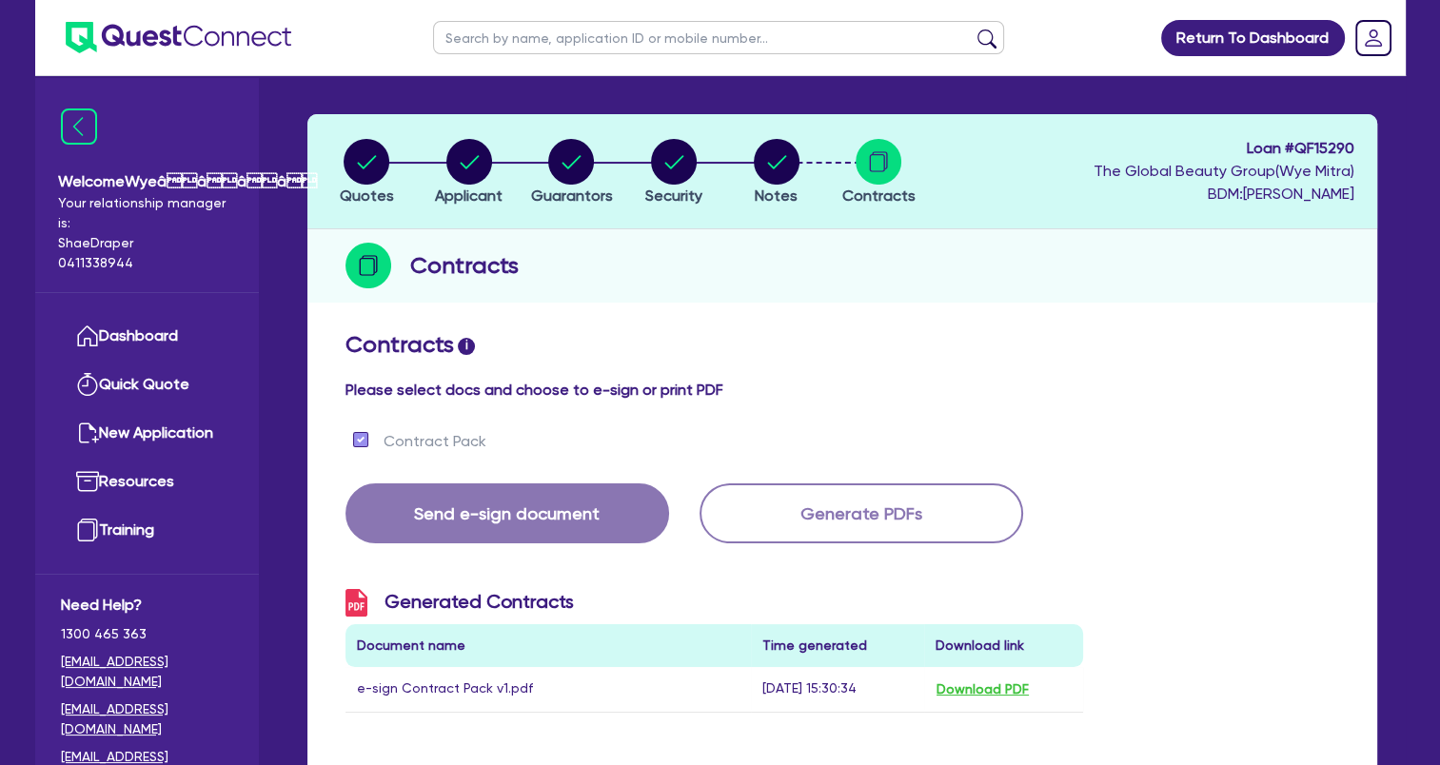
scroll to position [534, 0]
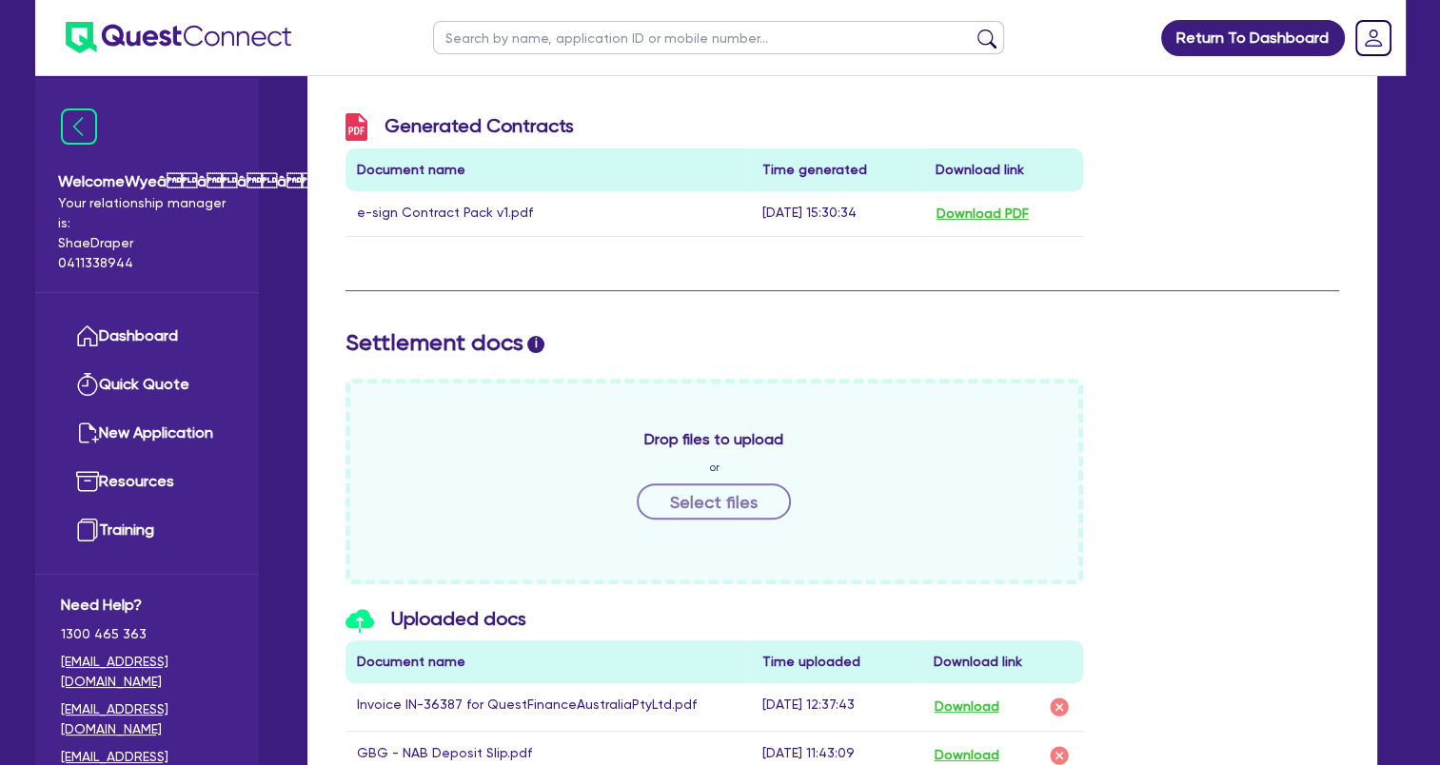
drag, startPoint x: 1201, startPoint y: 449, endPoint x: 1177, endPoint y: 459, distance: 26.5
click at [1201, 449] on div "Drop files to upload or Select files" at bounding box center [842, 482] width 1022 height 206
